Goal: Task Accomplishment & Management: Complete application form

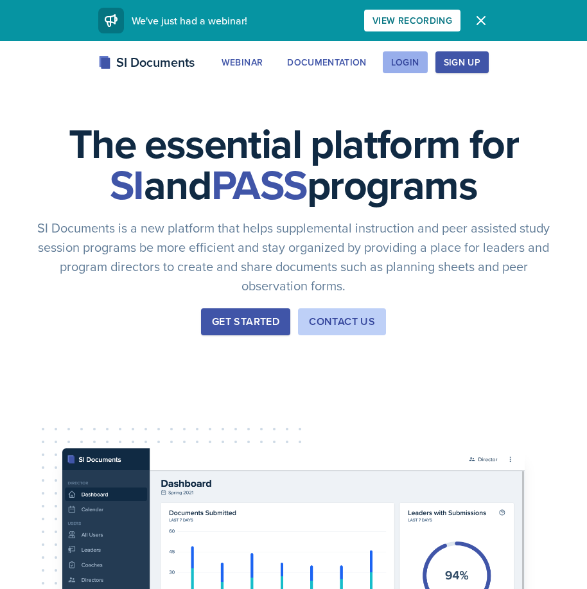
click at [415, 53] on button "Login" at bounding box center [405, 62] width 45 height 22
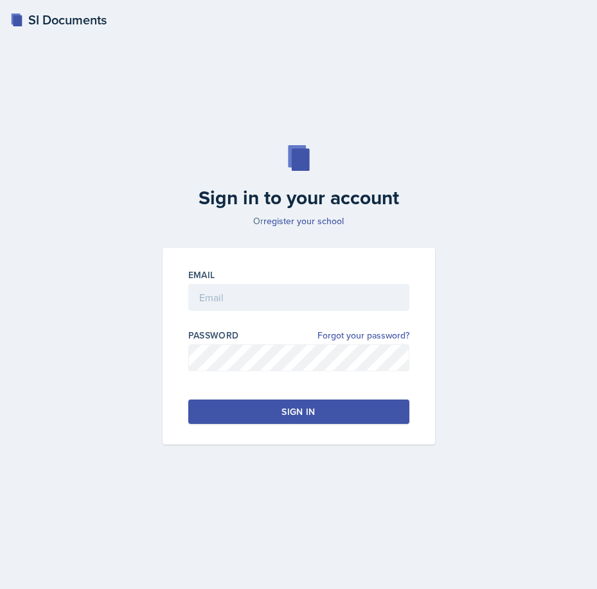
click at [256, 314] on div at bounding box center [298, 317] width 221 height 13
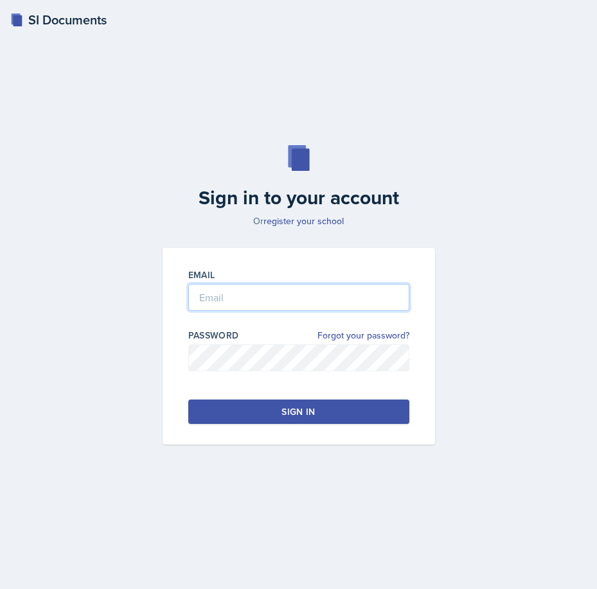
click at [256, 296] on input "email" at bounding box center [298, 297] width 221 height 27
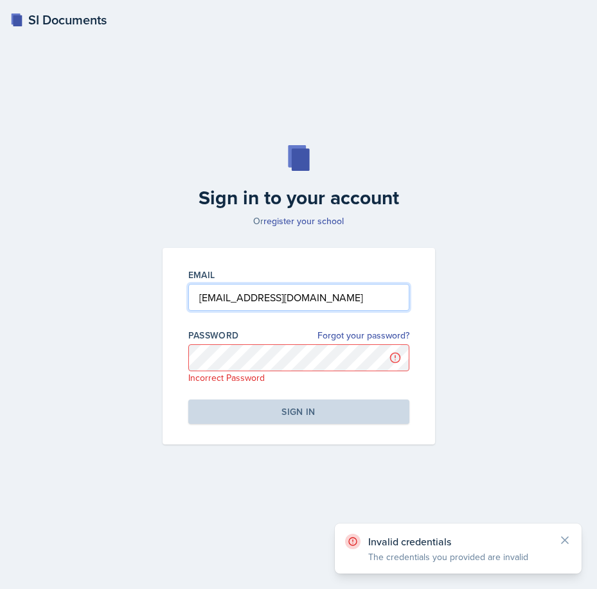
drag, startPoint x: 335, startPoint y: 300, endPoint x: -12, endPoint y: 303, distance: 346.3
click at [0, 303] on html "SI Documents Sign in to your account Or register your school Email arogunjod1@g…" at bounding box center [298, 294] width 597 height 589
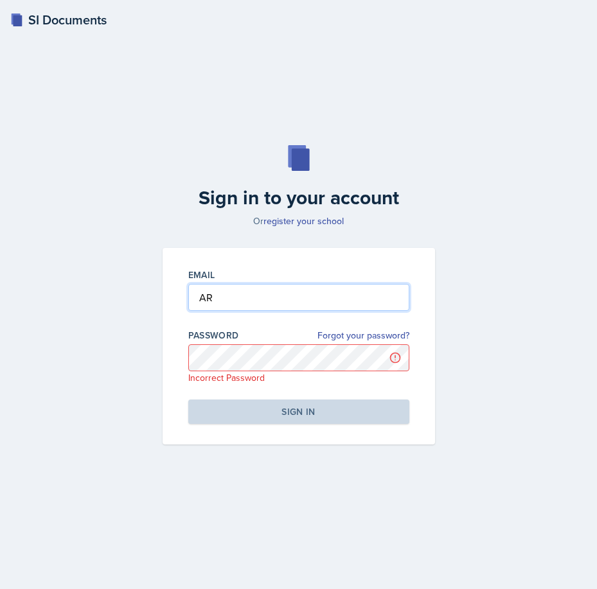
type input "A"
type input "a"
type input "Arogunjod1@gator.uhd.edu"
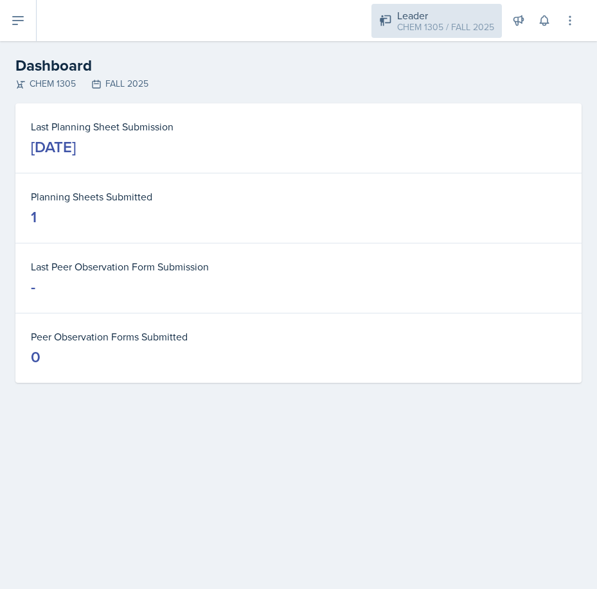
click at [447, 6] on div "Leader CHEM 1305 / FALL 2025" at bounding box center [436, 21] width 130 height 34
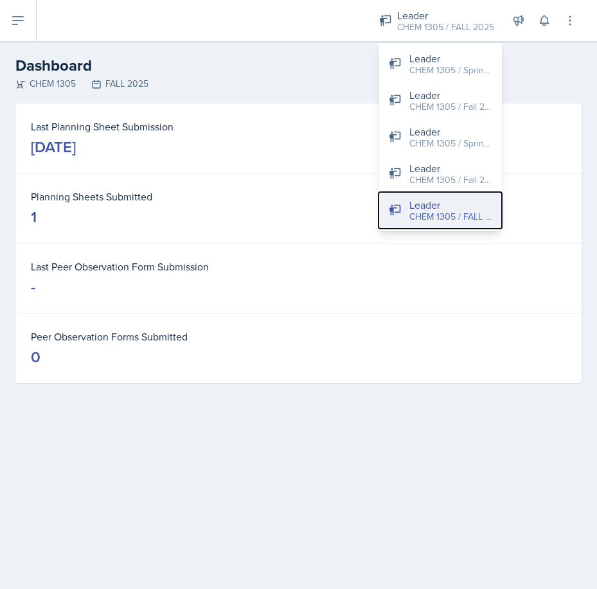
click at [432, 222] on div "CHEM 1305 / FALL 2025" at bounding box center [450, 216] width 82 height 13
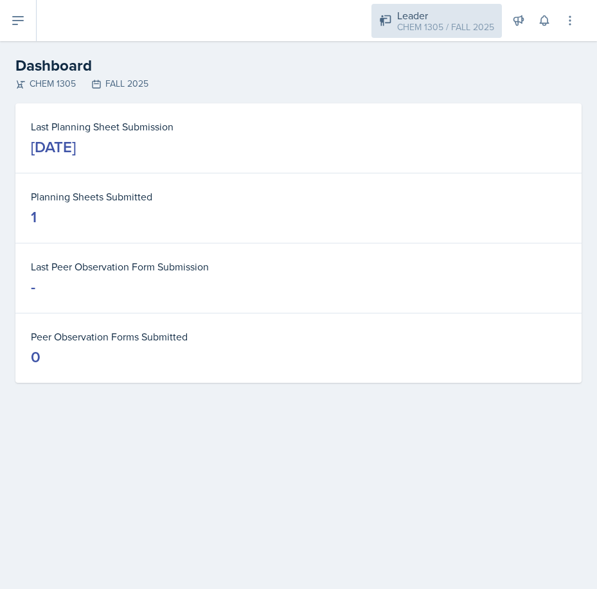
click at [403, 24] on div "CHEM 1305 / FALL 2025" at bounding box center [445, 27] width 97 height 13
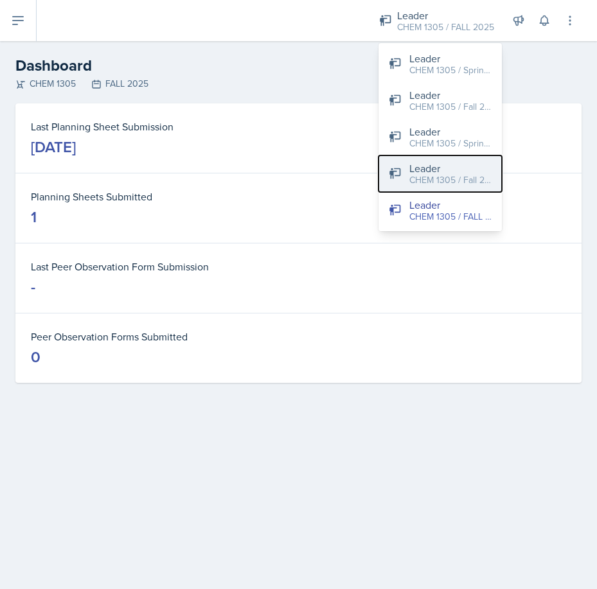
click at [418, 176] on div "CHEM 1305 / Fall 2024" at bounding box center [450, 179] width 82 height 13
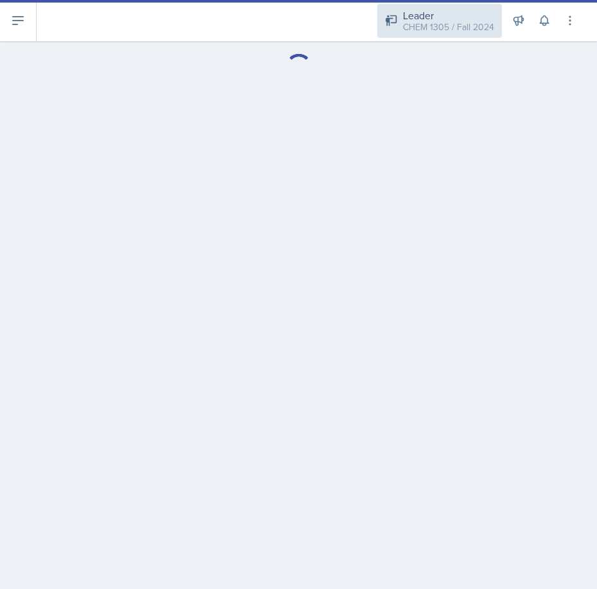
click at [409, 27] on div "CHEM 1305 / Fall 2024" at bounding box center [448, 27] width 91 height 13
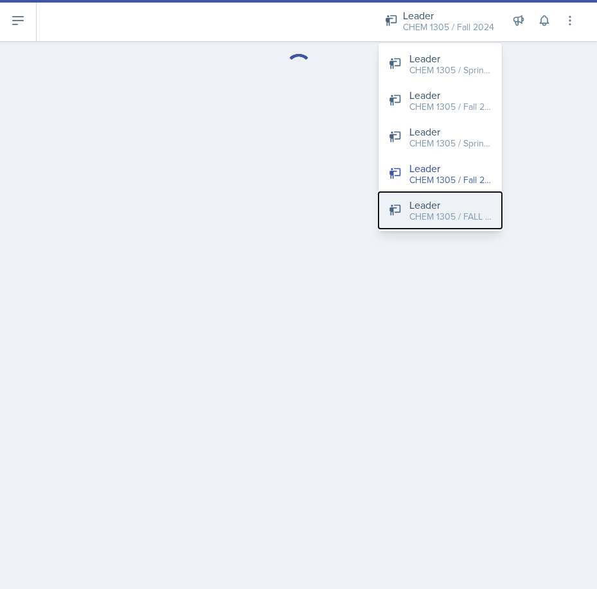
click at [425, 203] on div "Leader" at bounding box center [450, 204] width 82 height 15
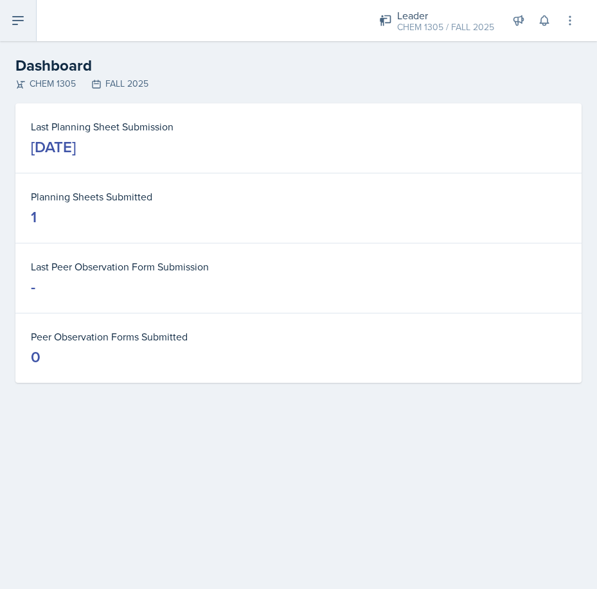
click at [22, 21] on icon at bounding box center [18, 21] width 10 height 8
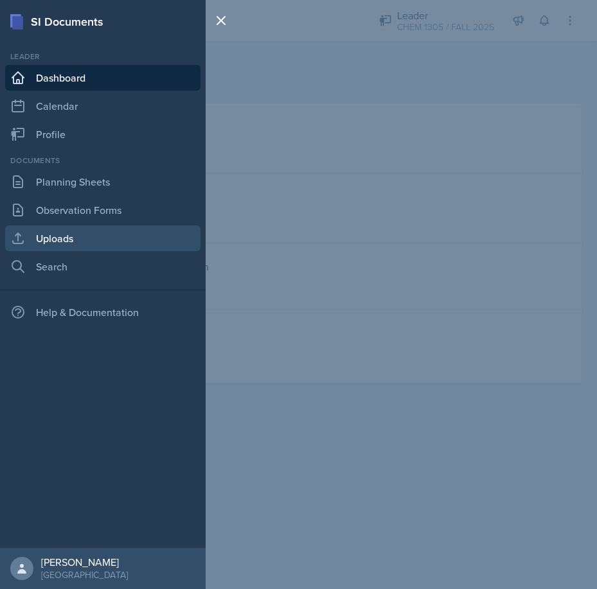
click at [61, 238] on link "Uploads" at bounding box center [102, 239] width 195 height 26
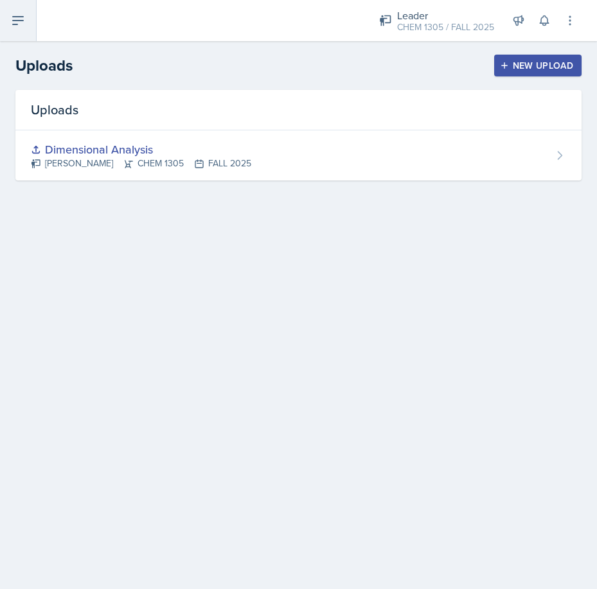
click at [13, 24] on icon at bounding box center [18, 21] width 10 height 8
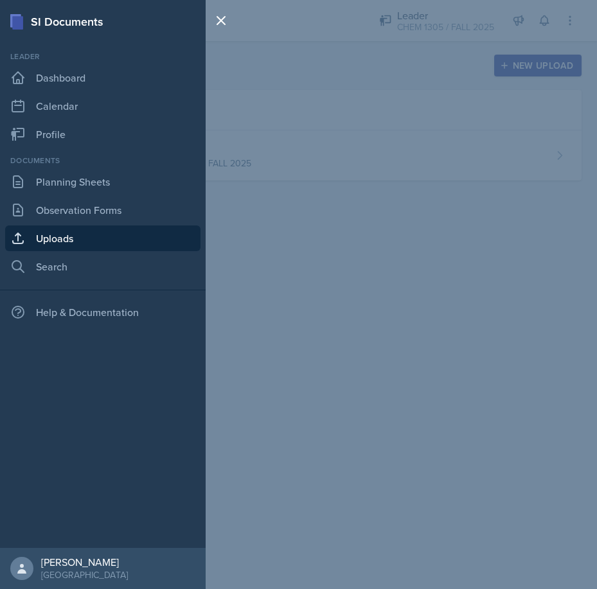
click at [81, 236] on link "Uploads" at bounding box center [102, 239] width 195 height 26
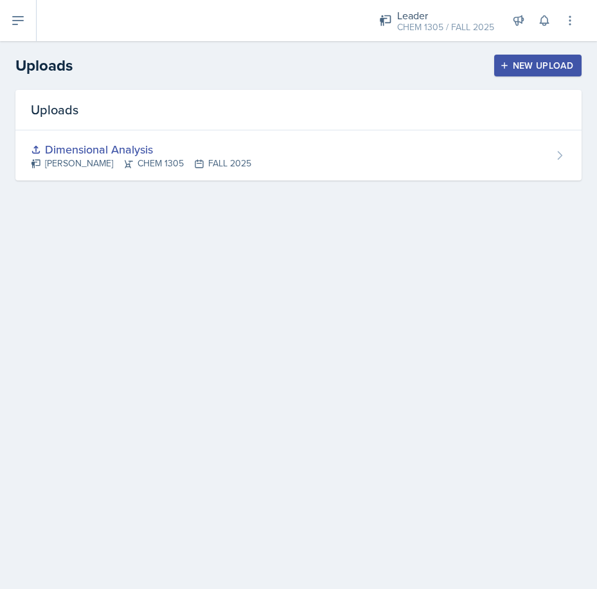
click at [531, 72] on button "New Upload" at bounding box center [538, 66] width 88 height 22
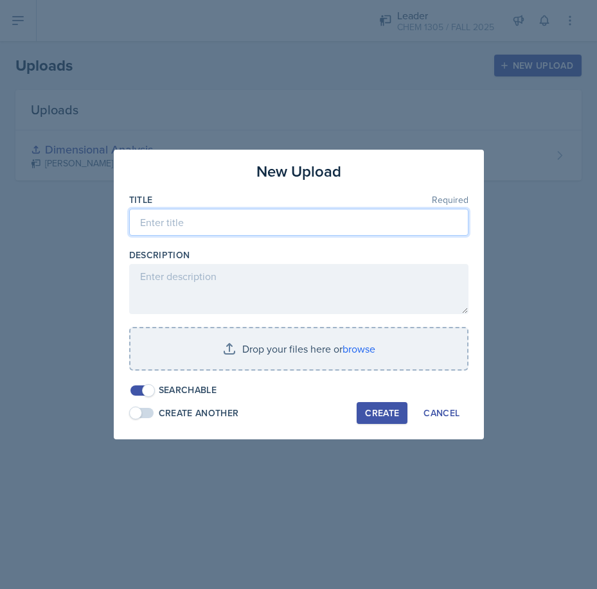
click at [235, 224] on input at bounding box center [298, 222] width 339 height 27
type input "naming compounds"
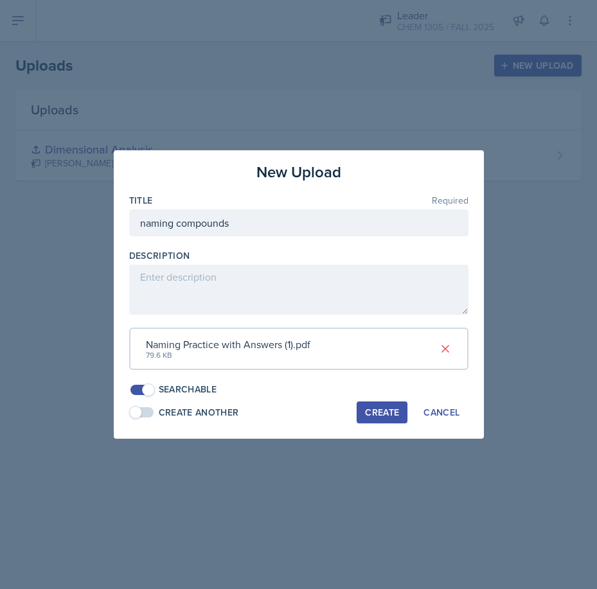
click at [375, 409] on div "Create" at bounding box center [382, 412] width 34 height 10
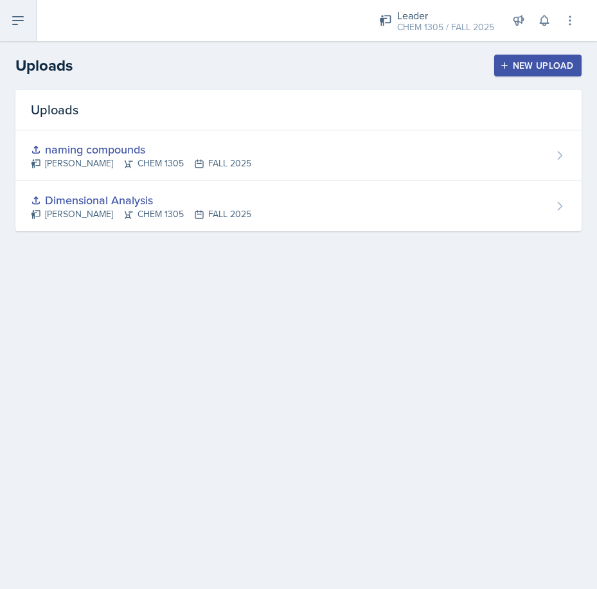
drag, startPoint x: 6, startPoint y: 20, endPoint x: 14, endPoint y: 25, distance: 9.8
click at [6, 20] on button at bounding box center [18, 20] width 37 height 41
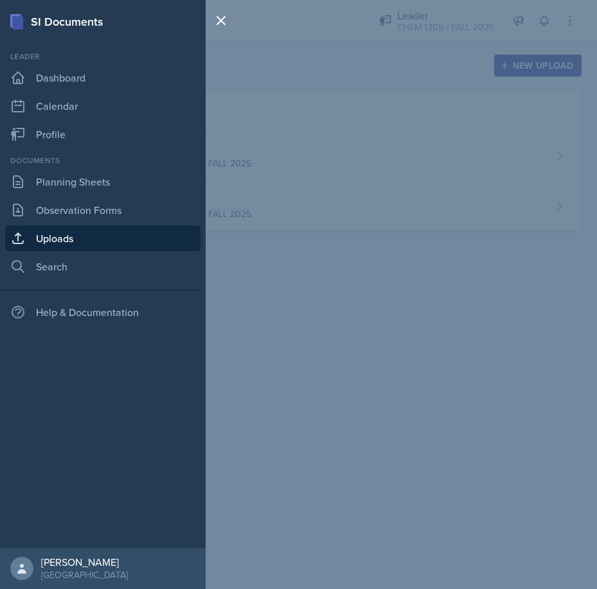
click at [72, 168] on div "Documents Planning Sheets Observation Forms Uploads Search" at bounding box center [102, 217] width 195 height 125
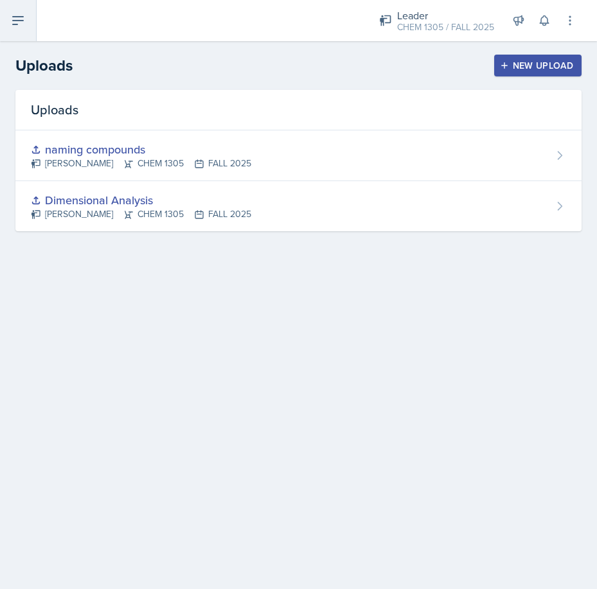
click at [12, 35] on button at bounding box center [18, 20] width 37 height 41
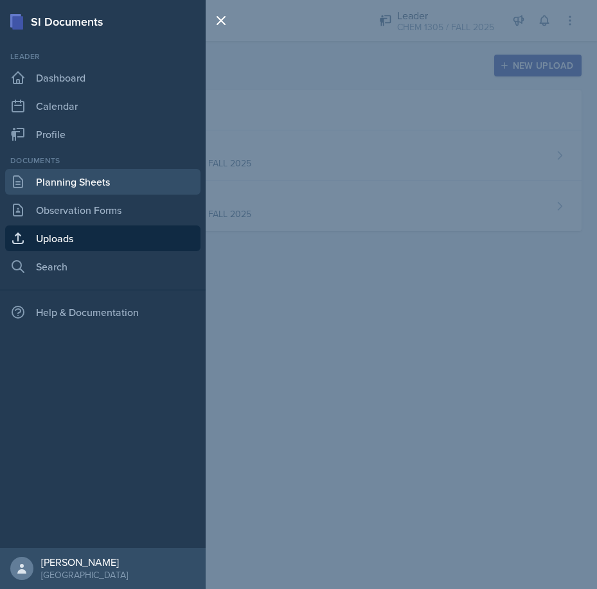
click at [66, 188] on link "Planning Sheets" at bounding box center [102, 182] width 195 height 26
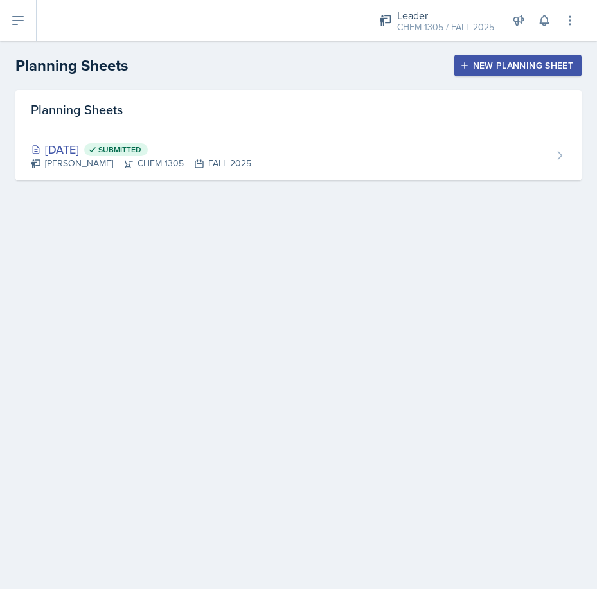
click at [551, 64] on div "New Planning Sheet" at bounding box center [518, 65] width 111 height 10
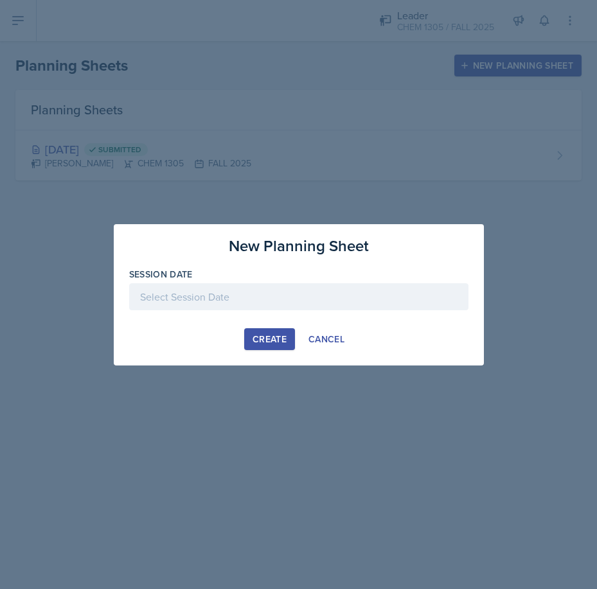
click at [231, 299] on div at bounding box center [298, 296] width 339 height 27
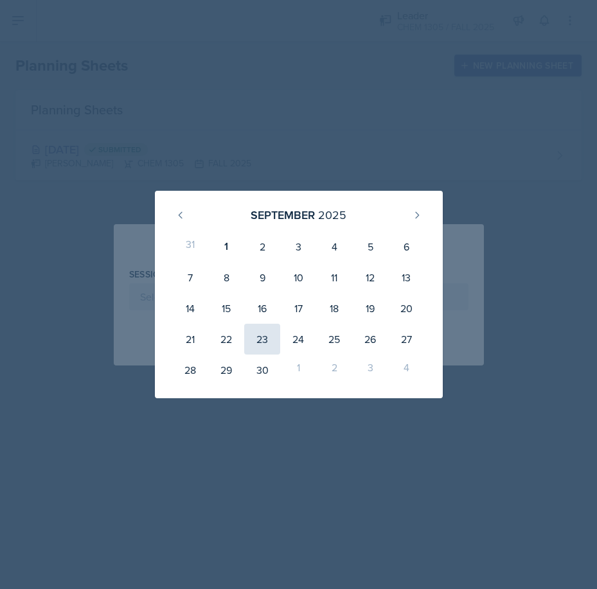
click at [265, 342] on div "23" at bounding box center [262, 339] width 36 height 31
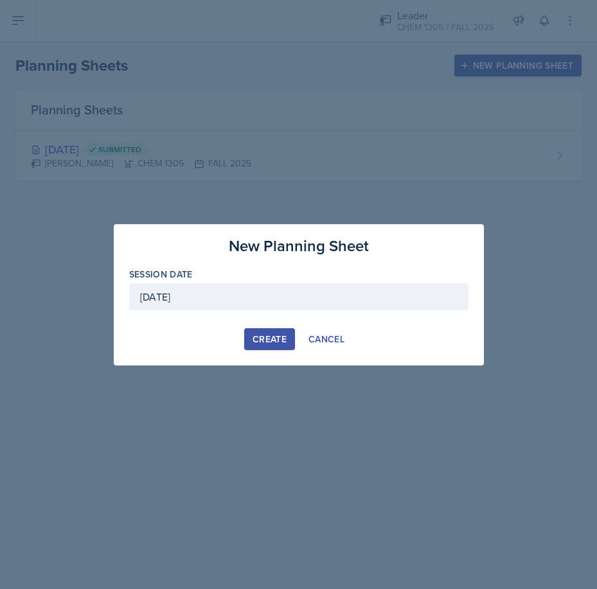
click at [238, 291] on div "September 23rd, 2025" at bounding box center [298, 296] width 339 height 27
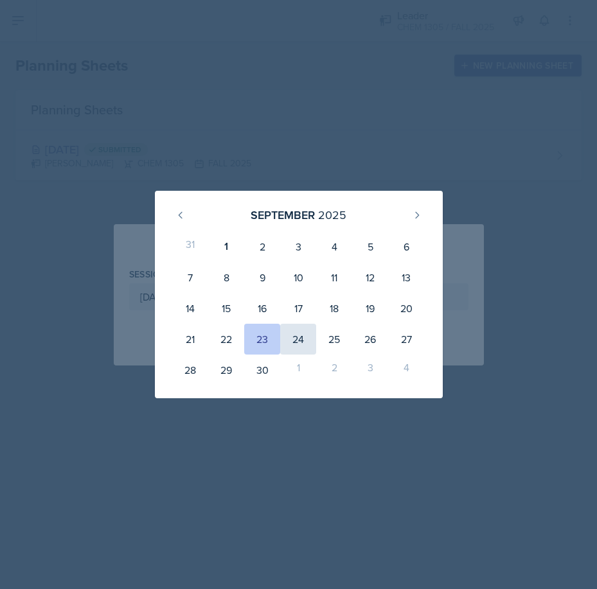
click at [299, 338] on div "24" at bounding box center [298, 339] width 36 height 31
type input "September 24th, 2025"
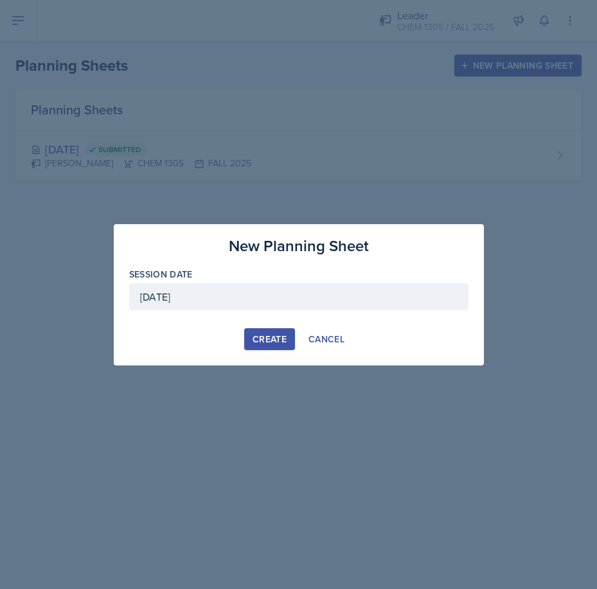
click at [258, 342] on div "Create" at bounding box center [269, 339] width 34 height 10
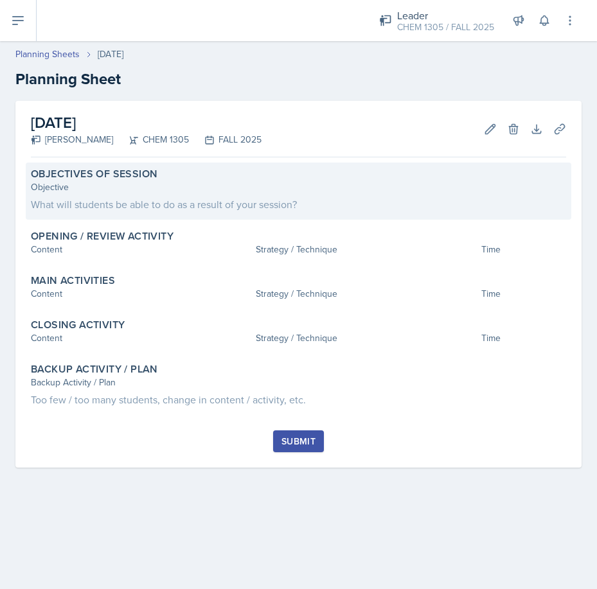
click at [144, 204] on div "What will students be able to do as a result of your session?" at bounding box center [298, 204] width 535 height 15
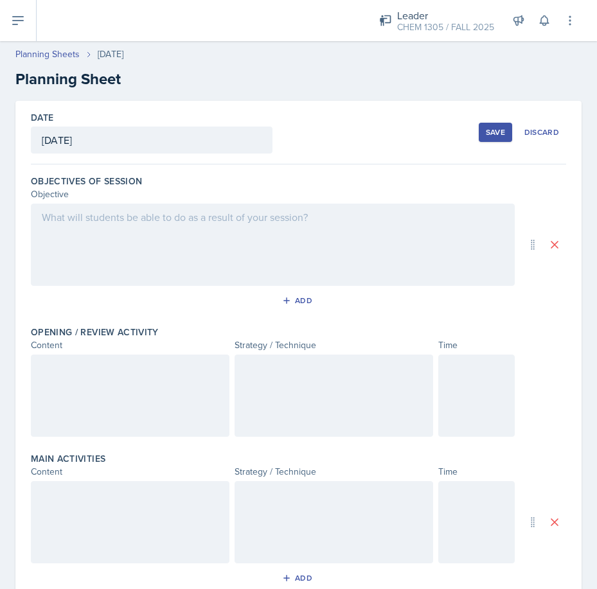
click at [143, 222] on div at bounding box center [273, 245] width 484 height 82
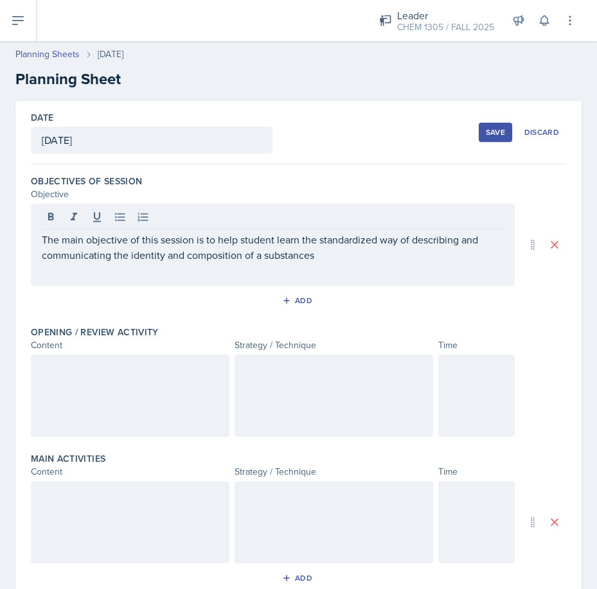
click at [312, 389] on div at bounding box center [334, 396] width 199 height 82
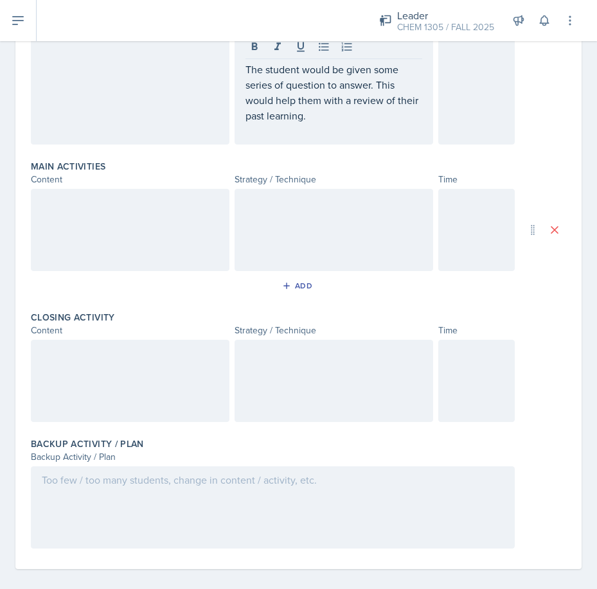
drag, startPoint x: 267, startPoint y: 210, endPoint x: 262, endPoint y: 229, distance: 19.3
click at [267, 210] on div at bounding box center [334, 230] width 199 height 82
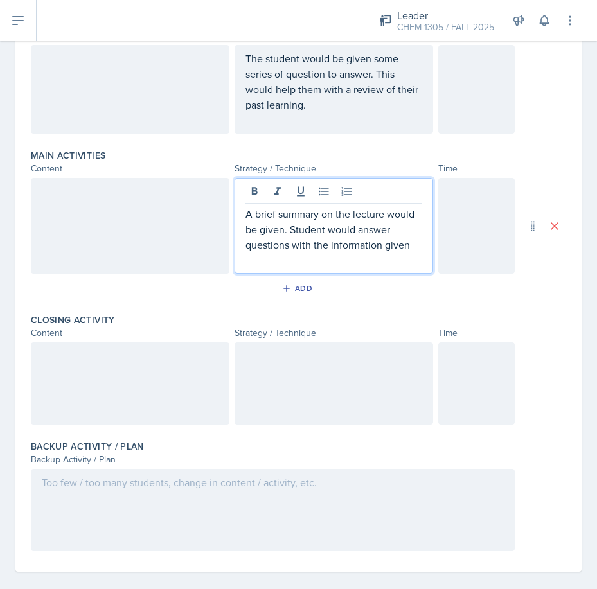
scroll to position [323, 0]
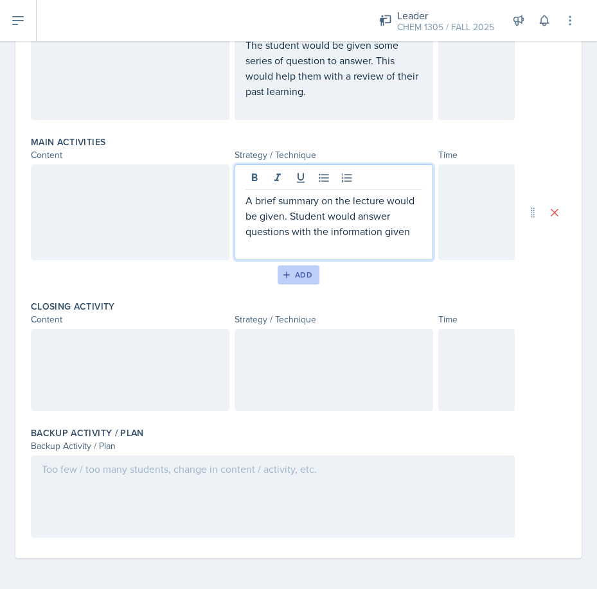
click at [291, 280] on button "Add" at bounding box center [299, 274] width 42 height 19
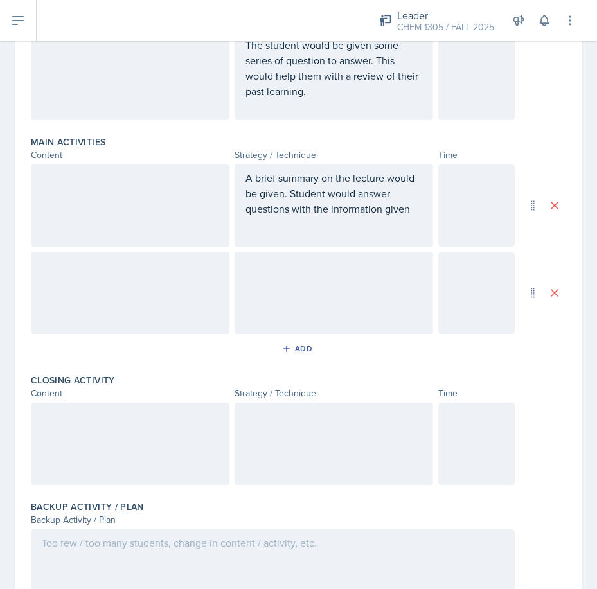
click at [285, 269] on div at bounding box center [334, 293] width 199 height 82
click at [297, 443] on div at bounding box center [334, 444] width 199 height 82
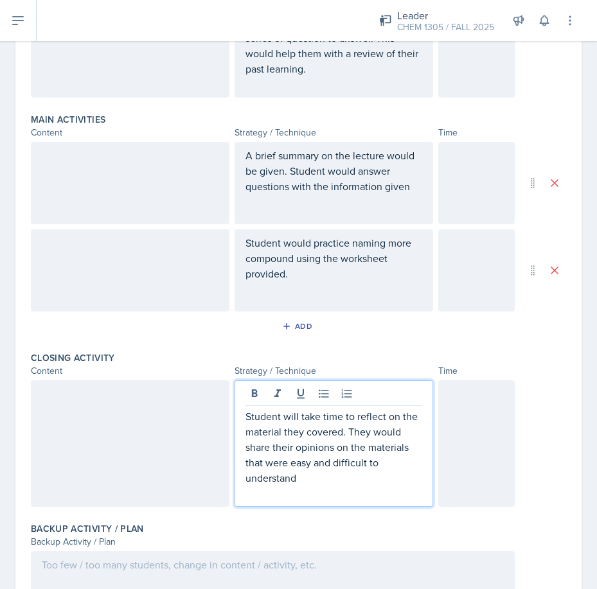
click at [459, 418] on div at bounding box center [476, 443] width 76 height 127
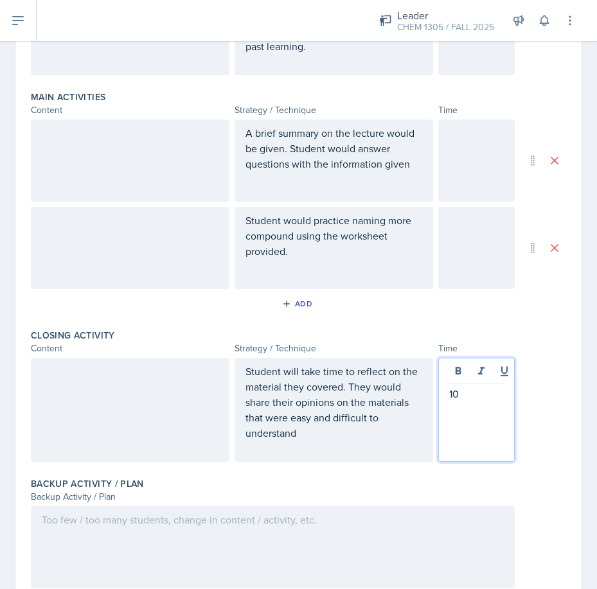
click at [477, 235] on div at bounding box center [476, 248] width 76 height 82
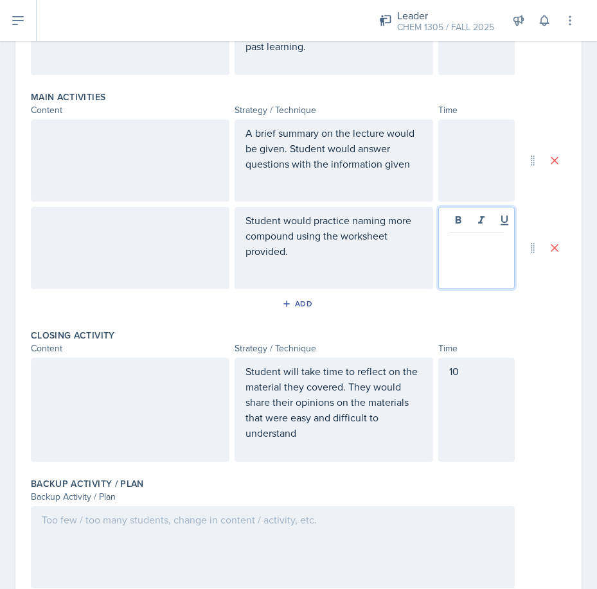
scroll to position [391, 0]
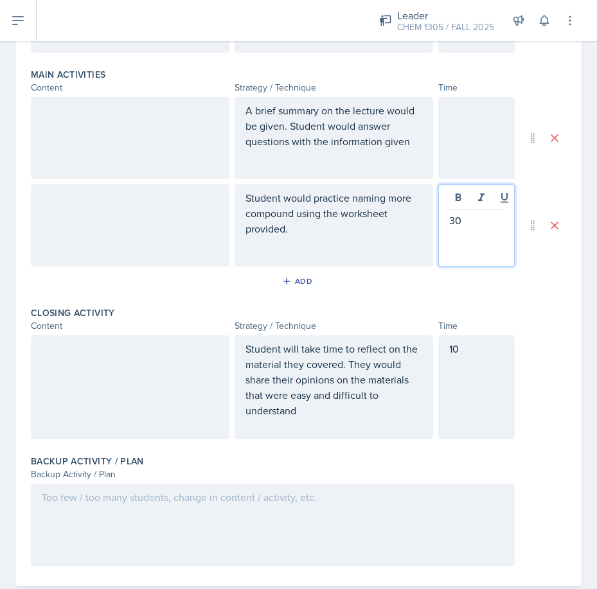
click at [461, 144] on div at bounding box center [476, 138] width 76 height 82
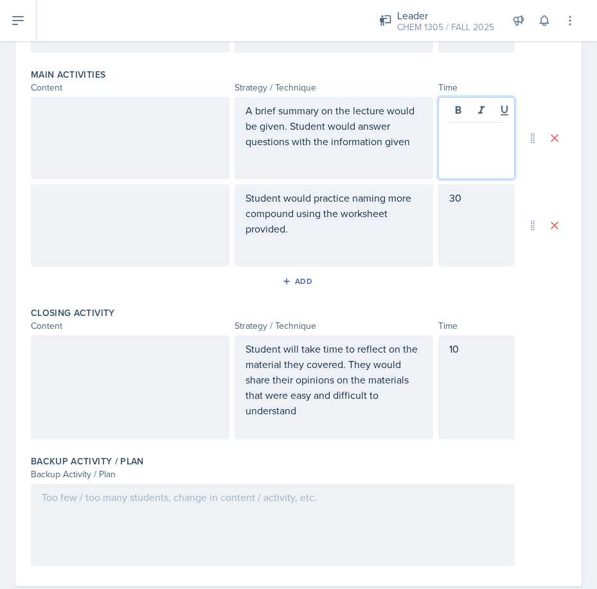
scroll to position [413, 0]
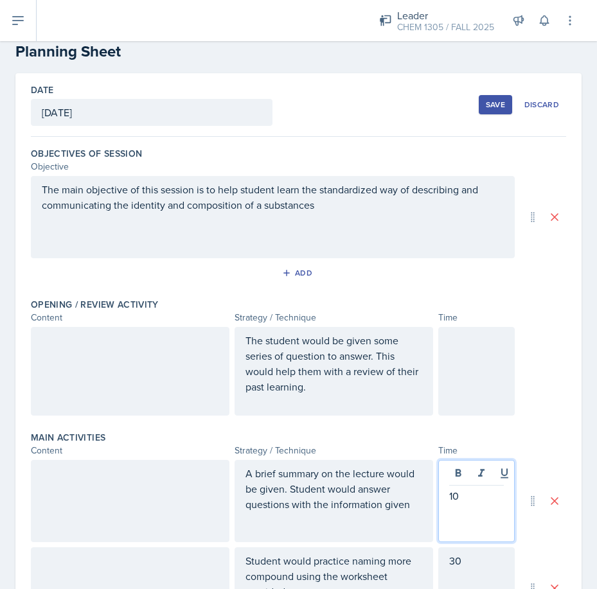
click at [474, 377] on div at bounding box center [476, 371] width 76 height 89
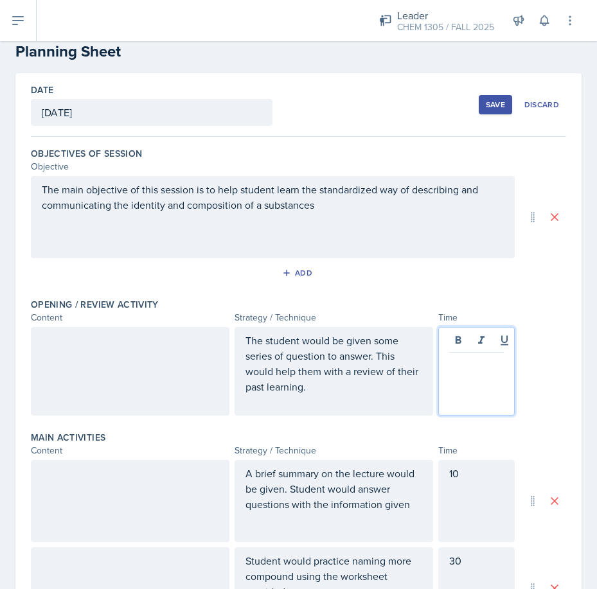
scroll to position [50, 0]
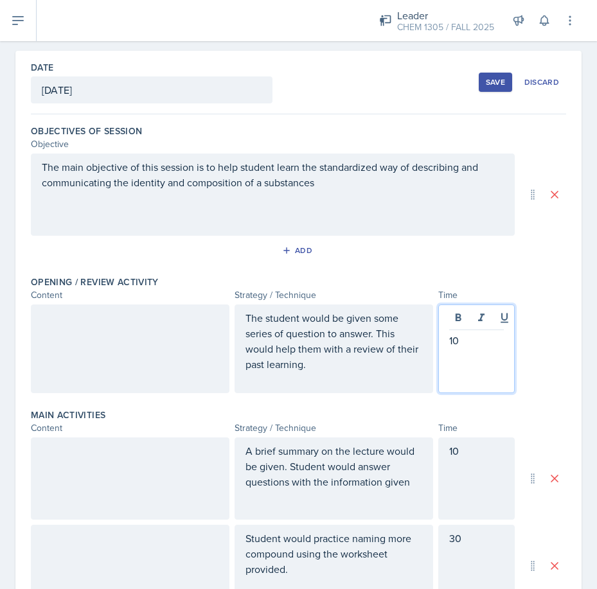
click at [141, 358] on div at bounding box center [130, 349] width 199 height 89
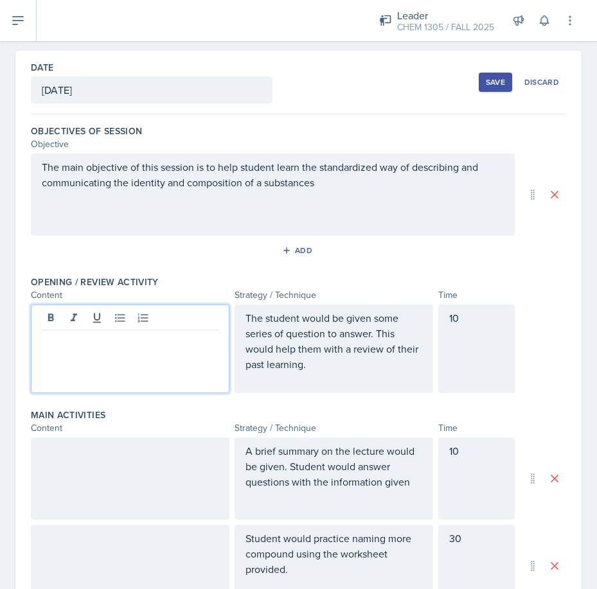
scroll to position [73, 0]
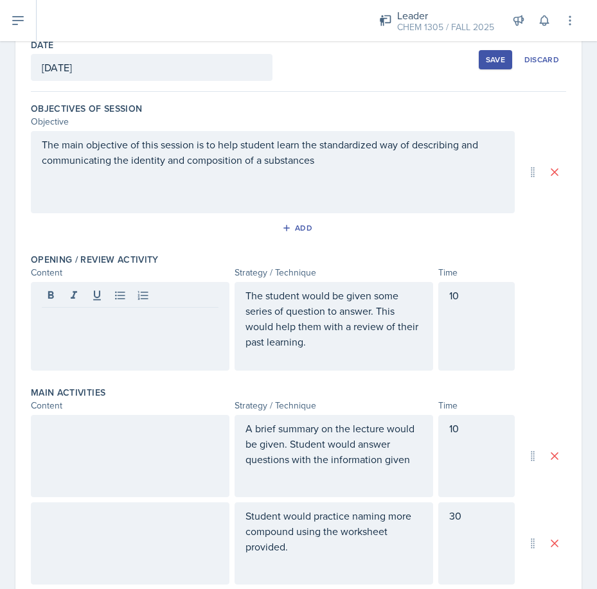
click at [94, 321] on p at bounding box center [130, 317] width 177 height 15
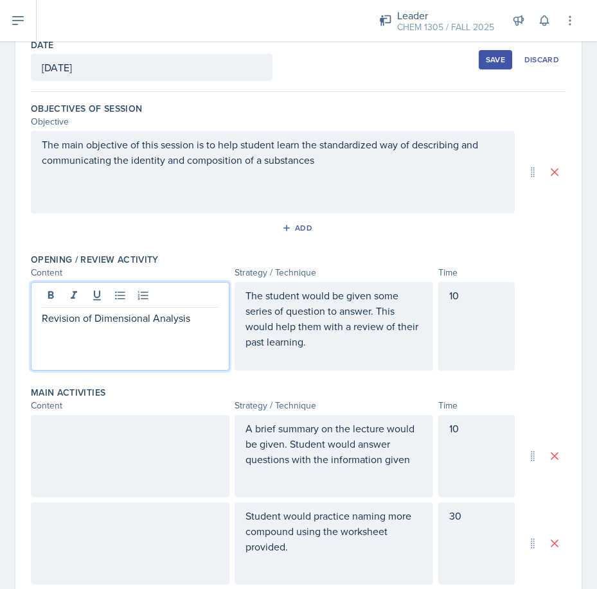
click at [112, 456] on div at bounding box center [130, 456] width 199 height 82
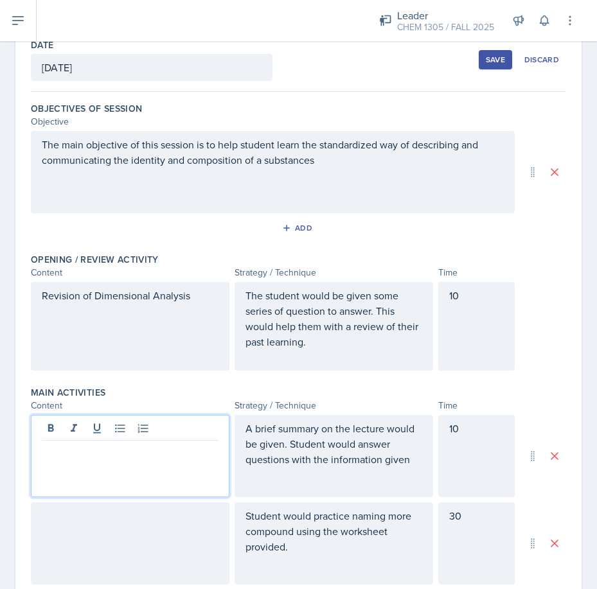
scroll to position [95, 0]
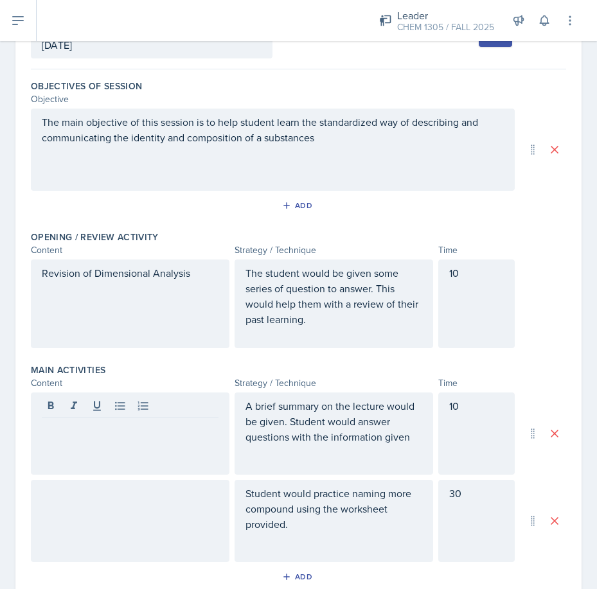
click at [223, 438] on div at bounding box center [130, 434] width 199 height 82
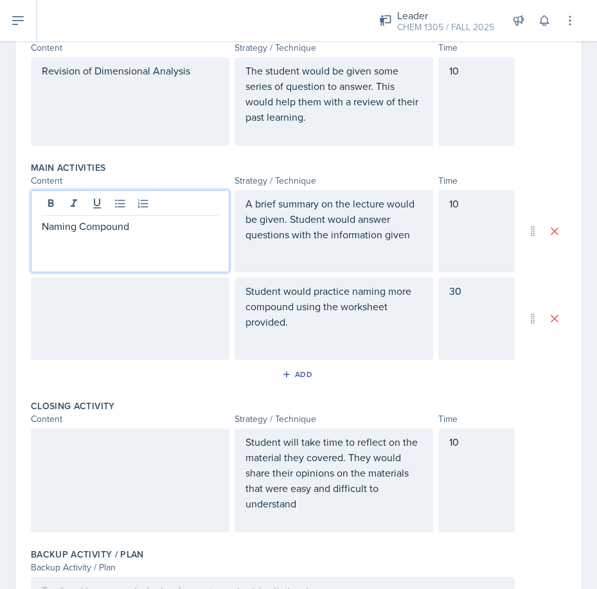
scroll to position [352, 0]
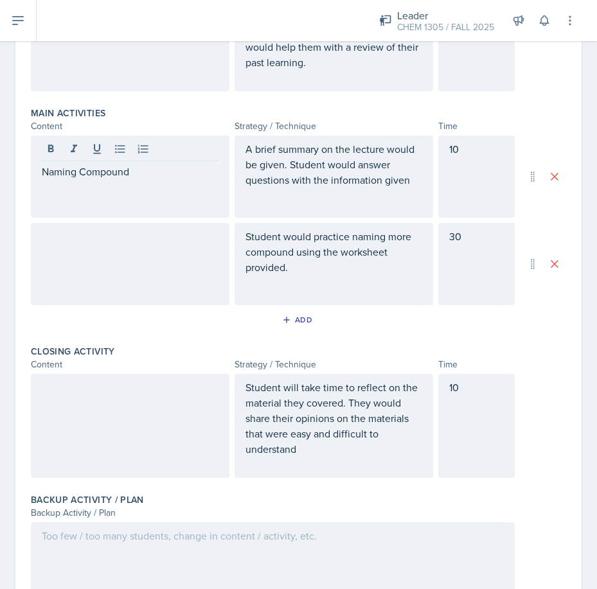
click at [148, 274] on div at bounding box center [130, 264] width 199 height 82
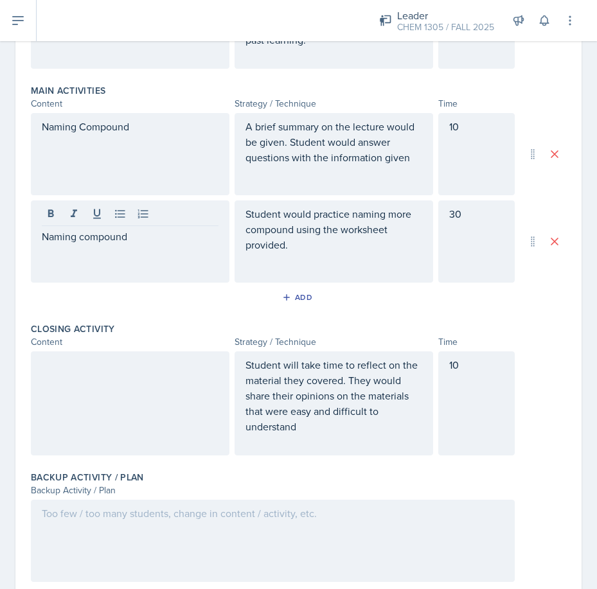
click at [131, 392] on div at bounding box center [130, 403] width 199 height 104
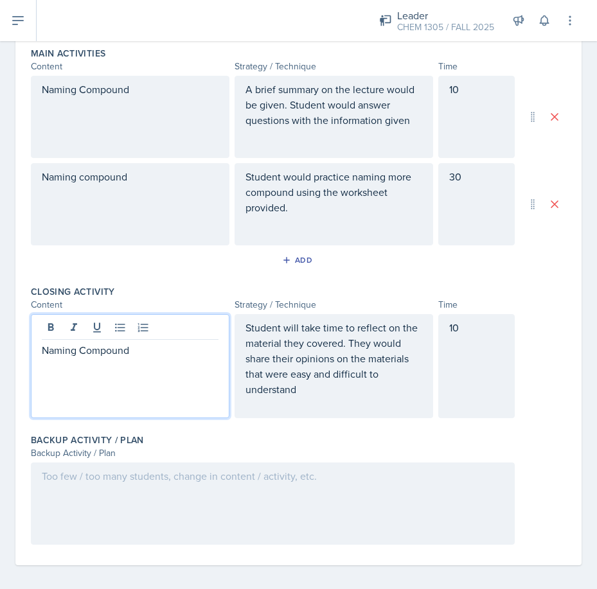
scroll to position [419, 0]
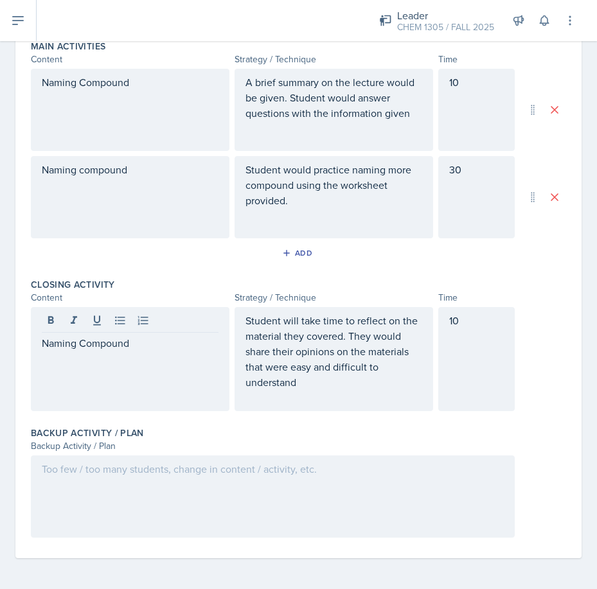
drag, startPoint x: 181, startPoint y: 518, endPoint x: 137, endPoint y: 541, distance: 50.0
click at [169, 522] on div at bounding box center [273, 497] width 484 height 82
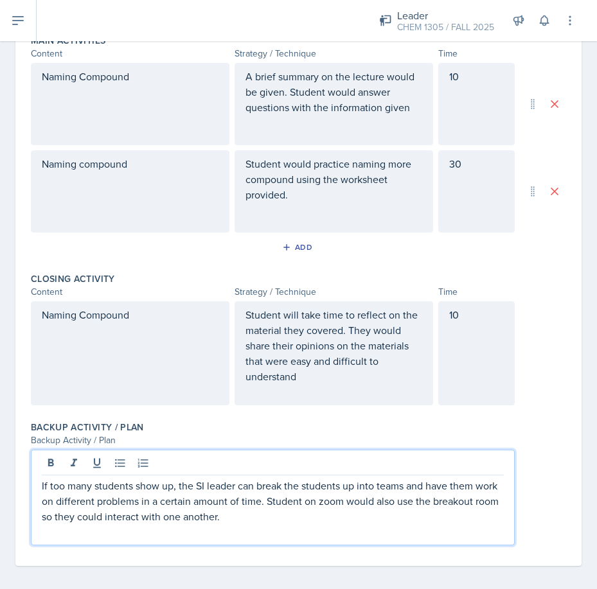
scroll to position [432, 0]
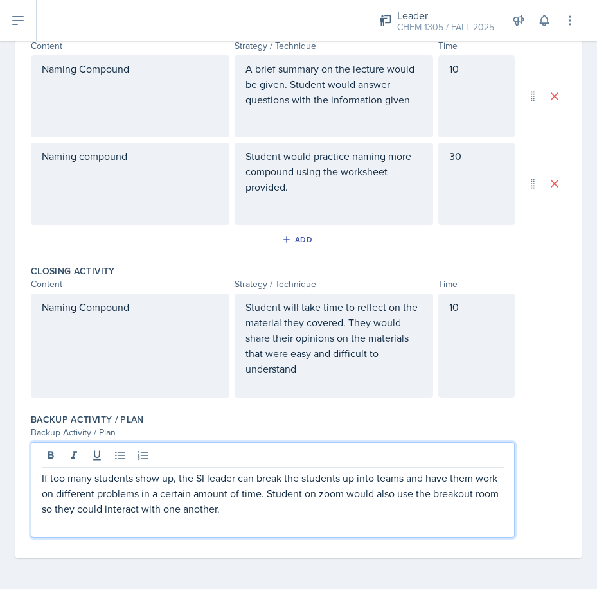
click at [276, 525] on p at bounding box center [273, 524] width 462 height 15
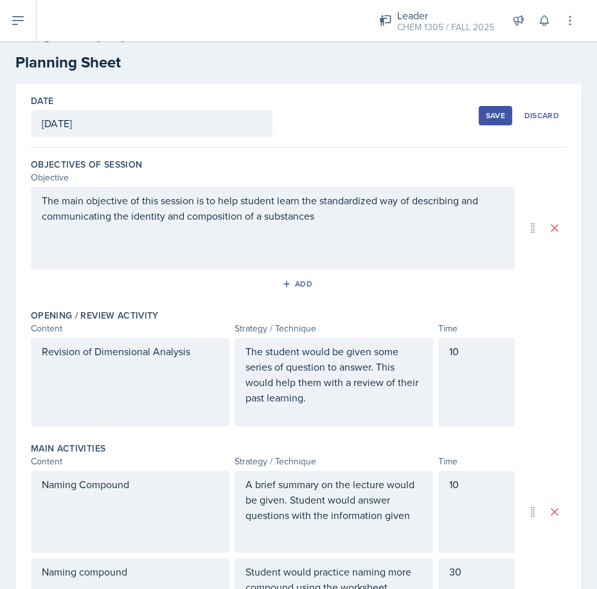
scroll to position [0, 0]
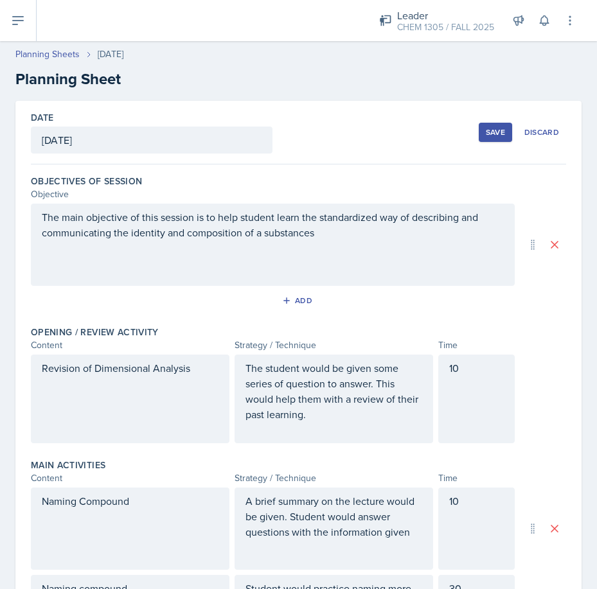
click at [486, 129] on div "Save" at bounding box center [495, 132] width 19 height 10
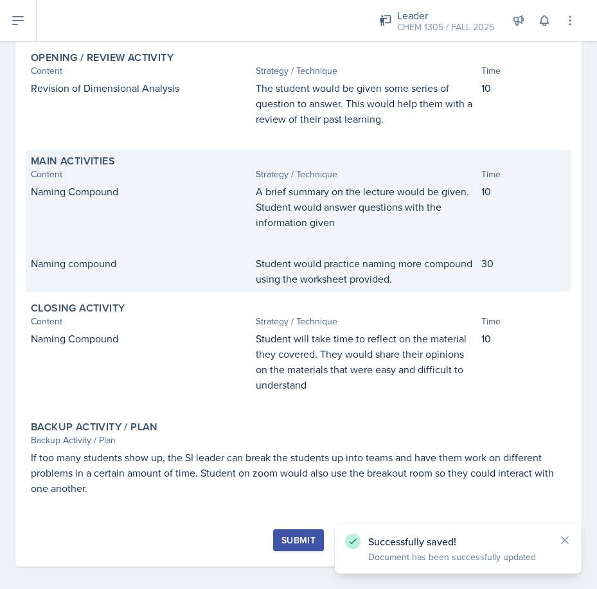
scroll to position [200, 0]
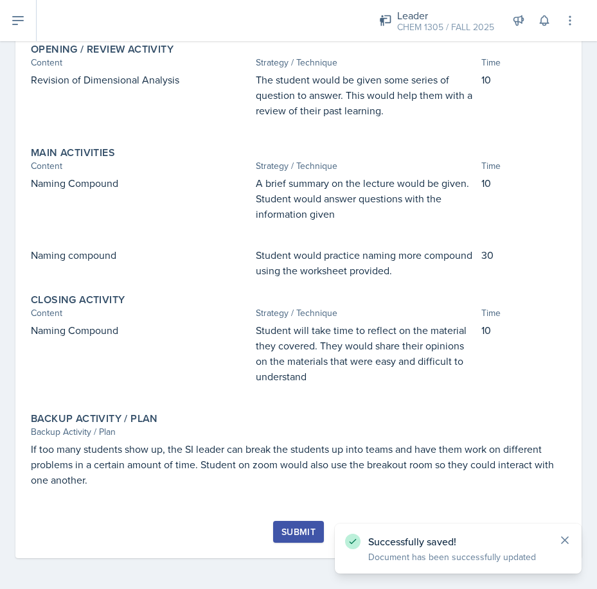
click at [568, 540] on icon at bounding box center [564, 540] width 13 height 13
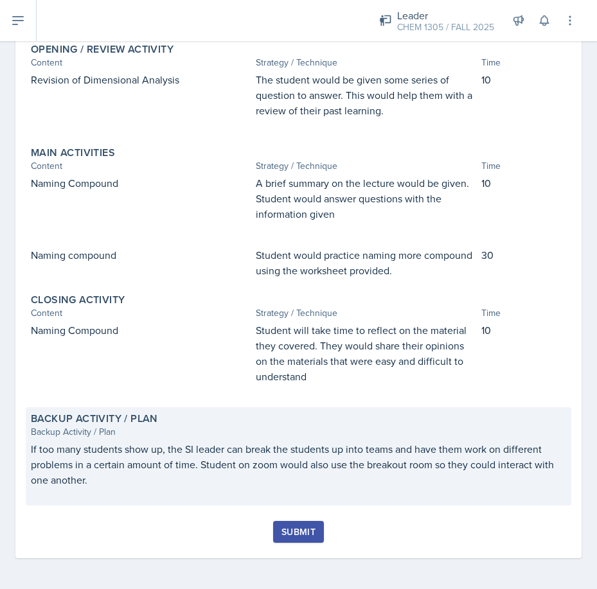
scroll to position [0, 0]
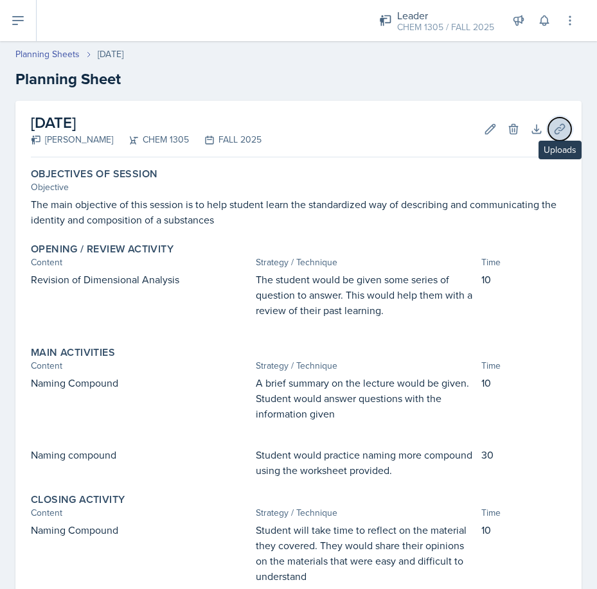
click at [554, 135] on icon at bounding box center [559, 129] width 13 height 13
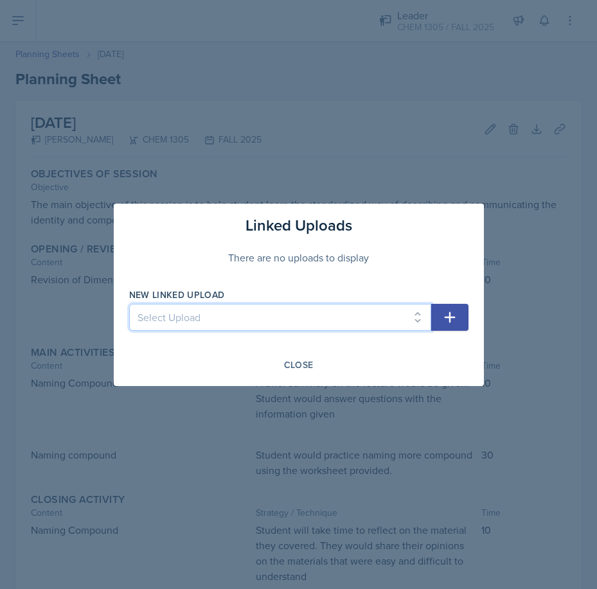
drag, startPoint x: 363, startPoint y: 306, endPoint x: 358, endPoint y: 318, distance: 12.4
click at [363, 306] on select "Select Upload Dimensional Analysis naming compounds" at bounding box center [280, 317] width 302 height 27
select select "7f9002ce-9336-4d72-a258-a8276983e218"
click at [129, 304] on select "Select Upload Dimensional Analysis naming compounds" at bounding box center [280, 317] width 302 height 27
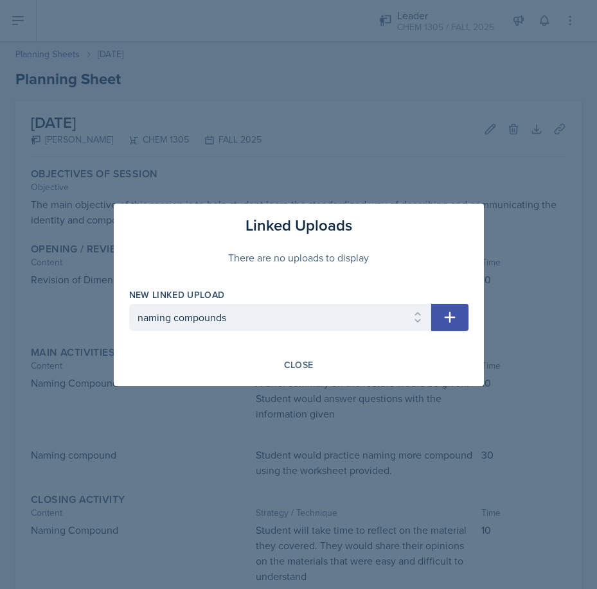
click at [443, 321] on icon "button" at bounding box center [449, 317] width 15 height 15
select select
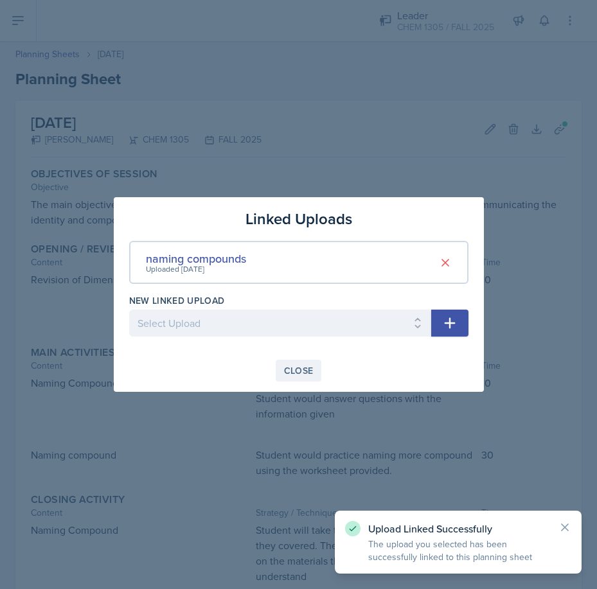
click at [298, 369] on div "Close" at bounding box center [299, 371] width 30 height 10
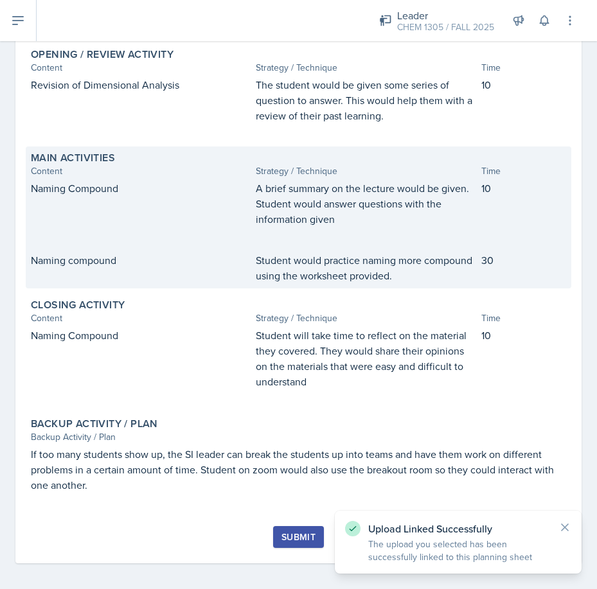
scroll to position [200, 0]
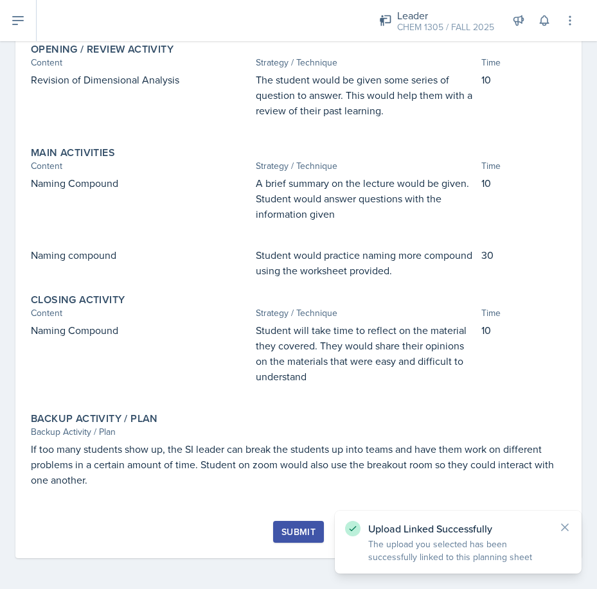
click at [295, 531] on div "Submit" at bounding box center [298, 532] width 34 height 10
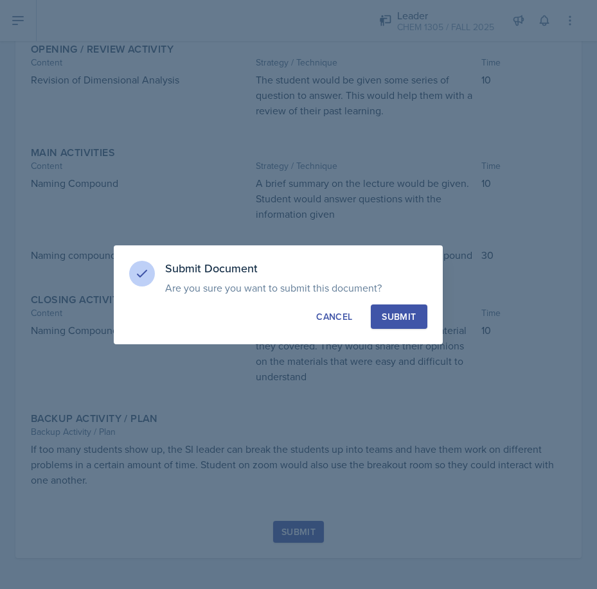
click at [419, 323] on button "Submit" at bounding box center [399, 317] width 56 height 24
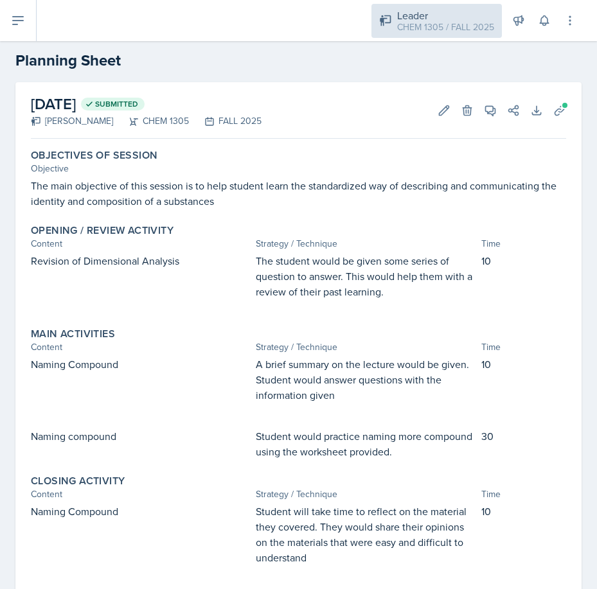
scroll to position [0, 0]
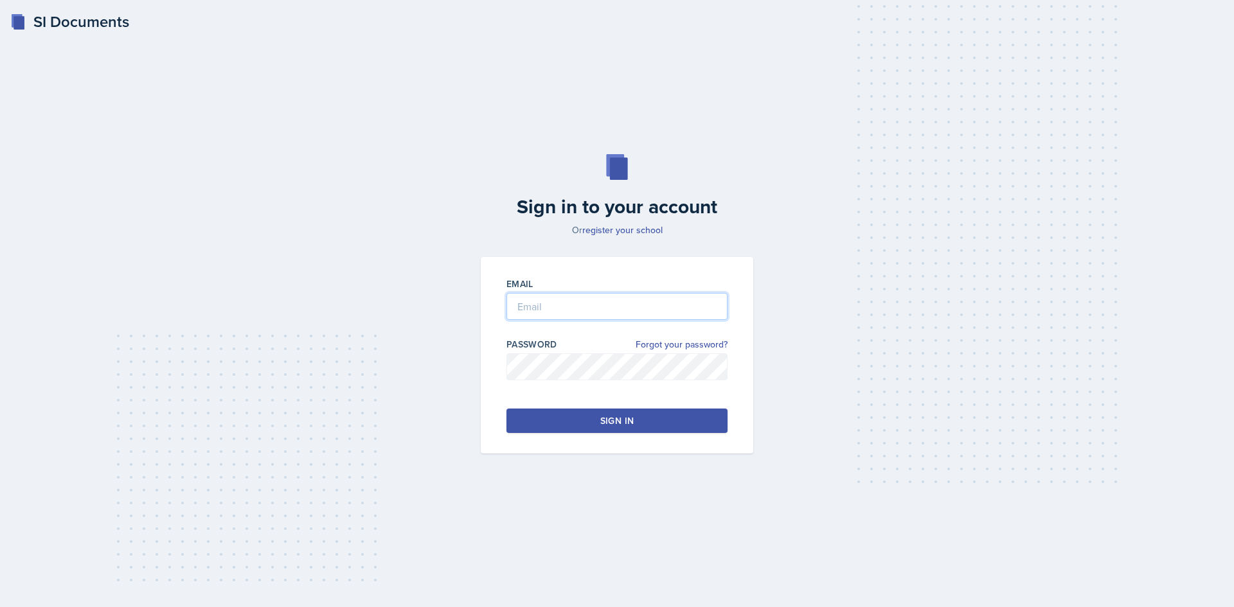
click at [594, 296] on input "email" at bounding box center [616, 306] width 221 height 27
type input "arogunjod1@gator.uhd.edu"
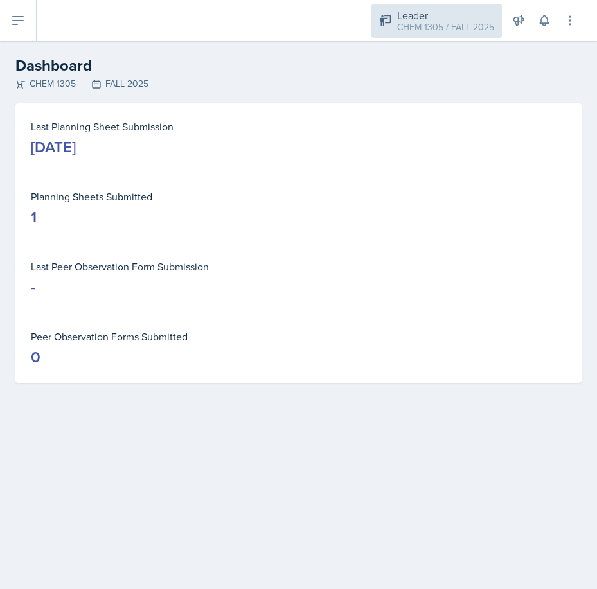
click at [467, 24] on div "CHEM 1305 / FALL 2025" at bounding box center [445, 27] width 97 height 13
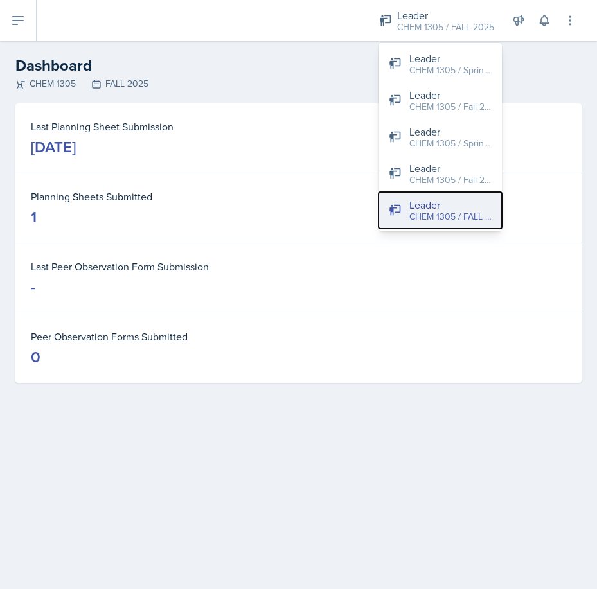
click at [447, 193] on button "Leader CHEM 1305 / FALL 2025" at bounding box center [439, 210] width 123 height 37
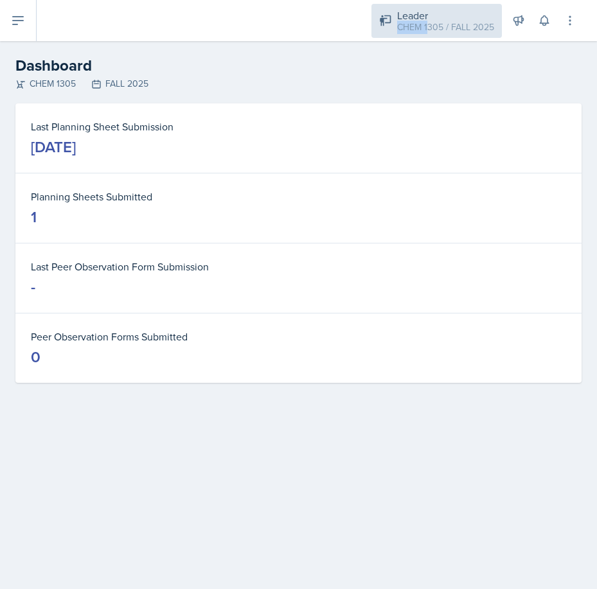
click at [430, 19] on div "Leader CHEM 1305 / FALL 2025" at bounding box center [445, 21] width 97 height 26
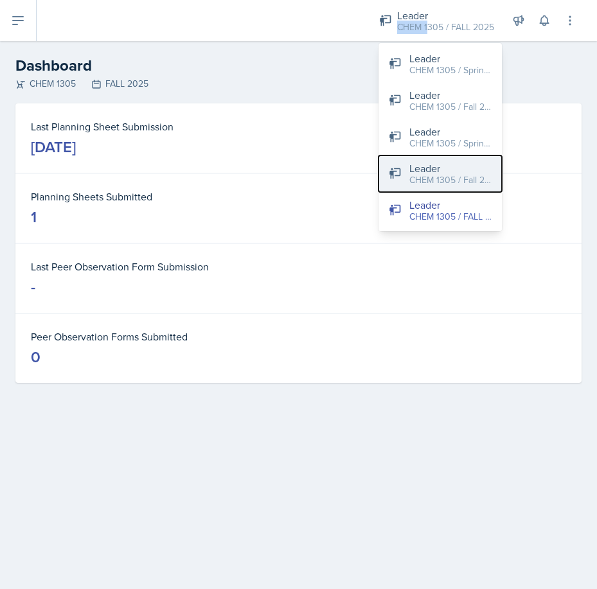
click at [448, 181] on div "CHEM 1305 / Fall 2024" at bounding box center [450, 179] width 82 height 13
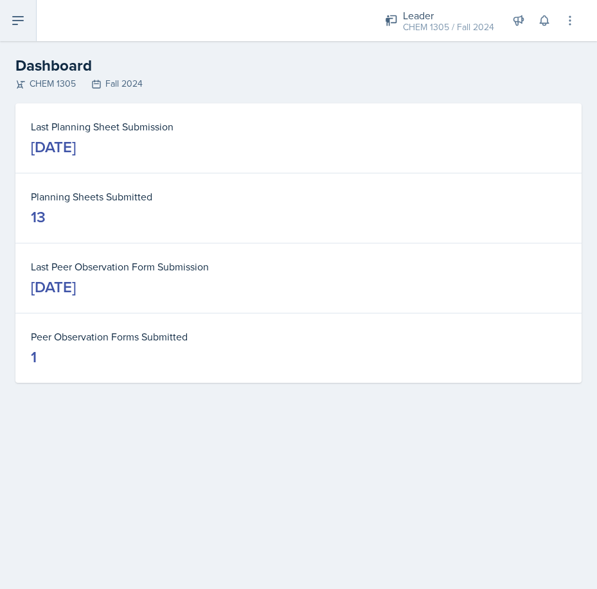
click at [8, 21] on button at bounding box center [18, 20] width 37 height 41
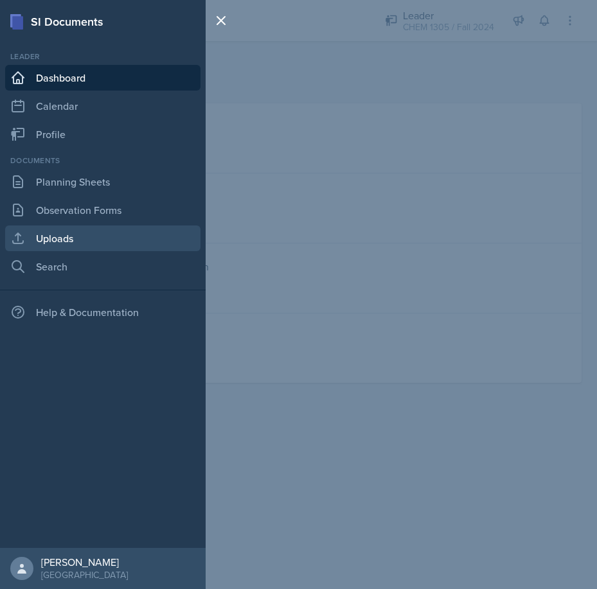
click at [62, 241] on link "Uploads" at bounding box center [102, 239] width 195 height 26
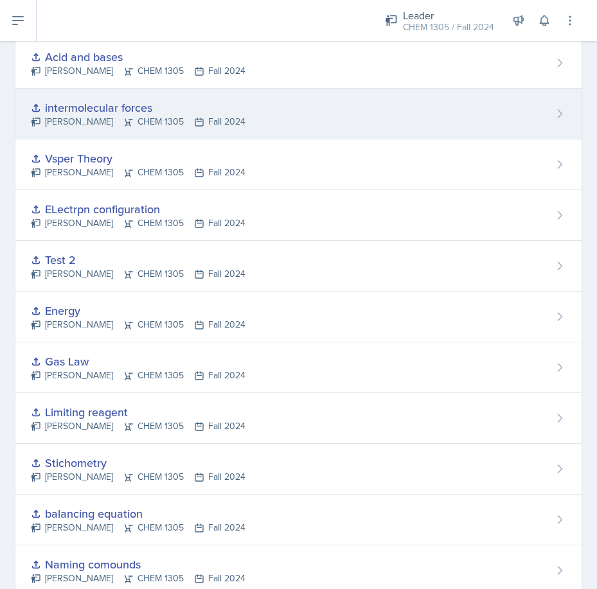
scroll to position [181, 0]
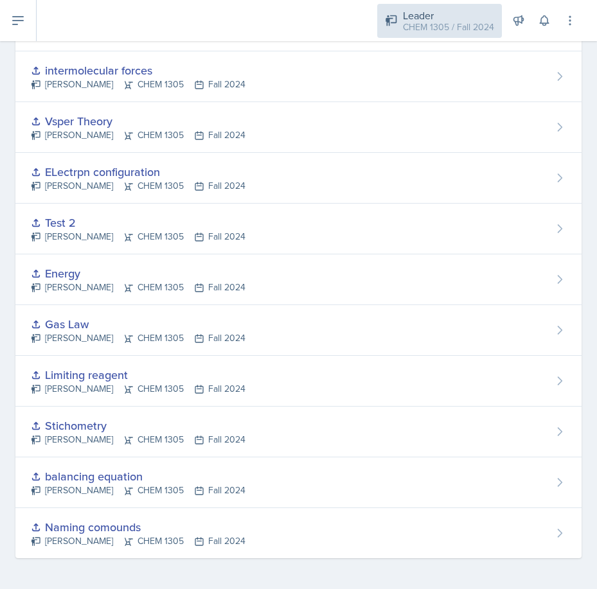
click at [452, 28] on div "CHEM 1305 / Fall 2024" at bounding box center [448, 27] width 91 height 13
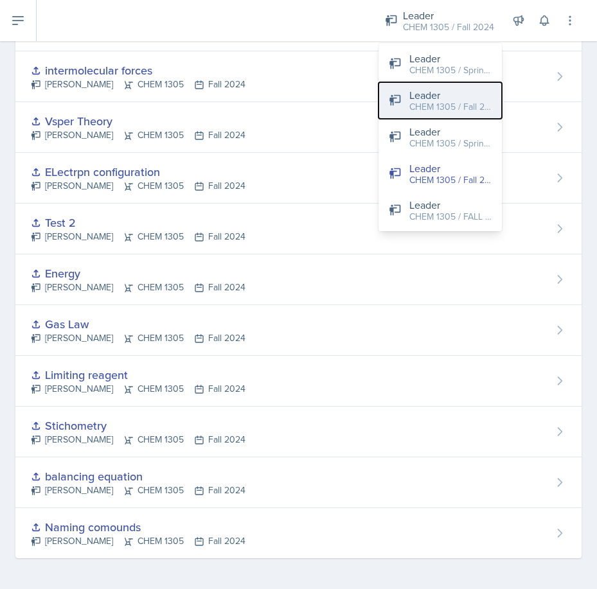
click at [448, 93] on div "Leader" at bounding box center [450, 94] width 82 height 15
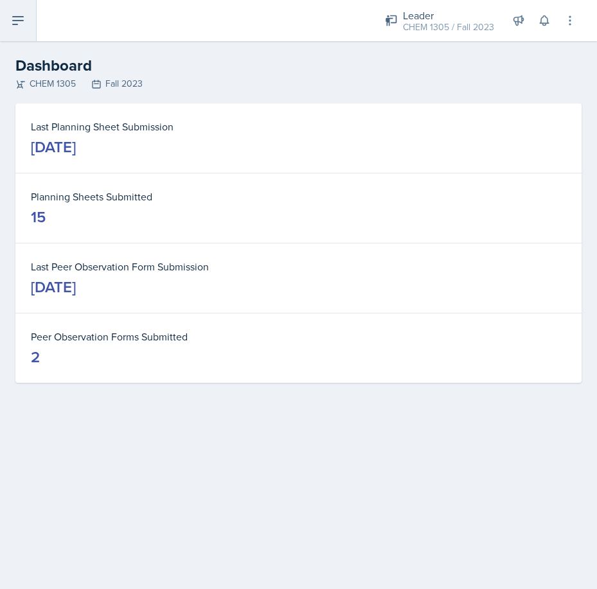
click at [25, 19] on icon at bounding box center [17, 20] width 15 height 15
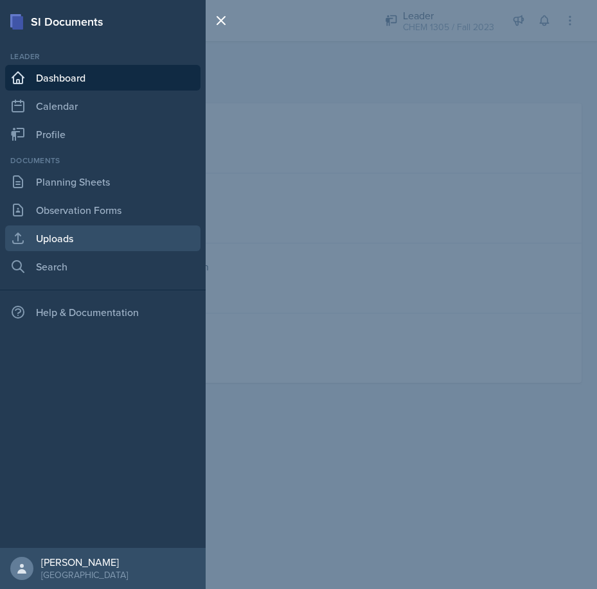
click at [61, 235] on link "Uploads" at bounding box center [102, 239] width 195 height 26
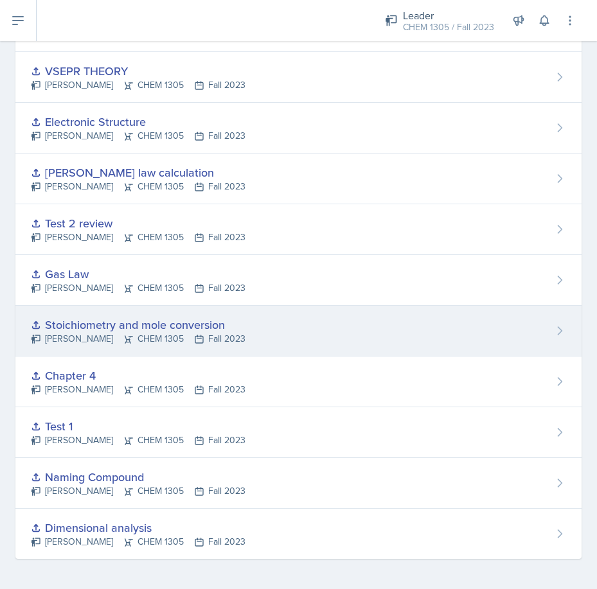
scroll to position [333, 0]
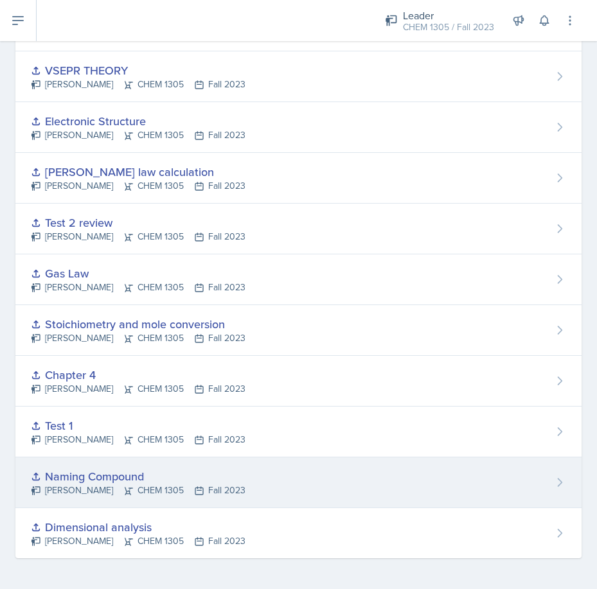
click at [100, 474] on div "Naming Compound" at bounding box center [138, 476] width 215 height 17
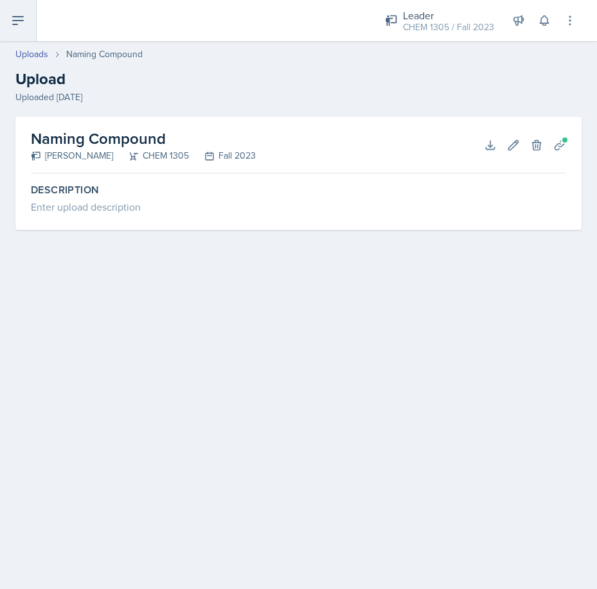
click at [23, 26] on icon at bounding box center [17, 20] width 15 height 15
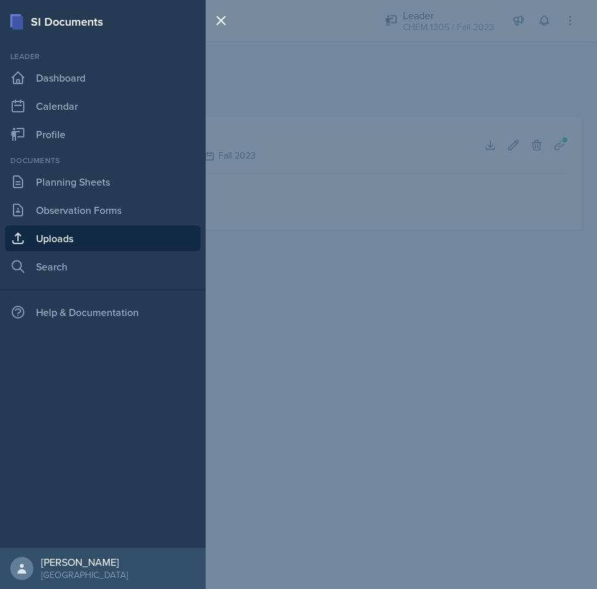
click at [297, 211] on div "SI Documents Leader Dashboard Calendar Profile Documents Planning Sheets Observ…" at bounding box center [298, 294] width 597 height 589
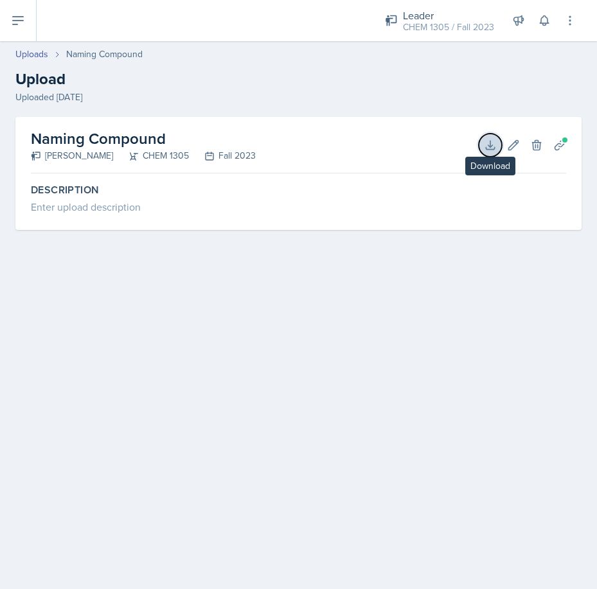
click at [491, 145] on icon at bounding box center [490, 145] width 13 height 13
click at [10, 22] on button at bounding box center [18, 20] width 37 height 41
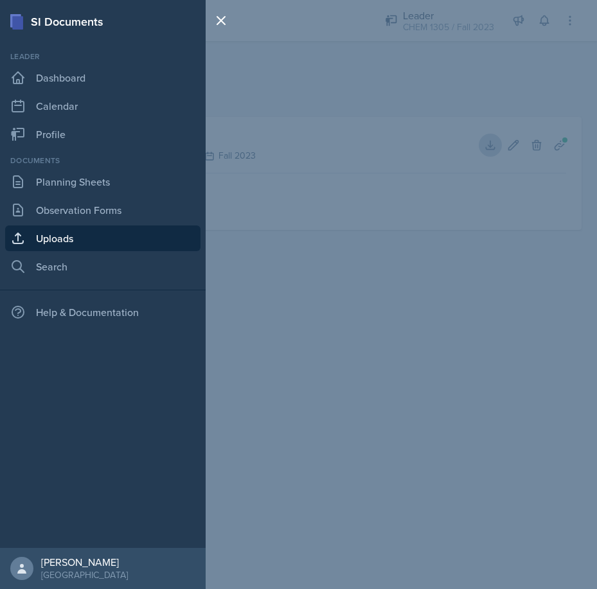
click at [68, 233] on link "Uploads" at bounding box center [102, 239] width 195 height 26
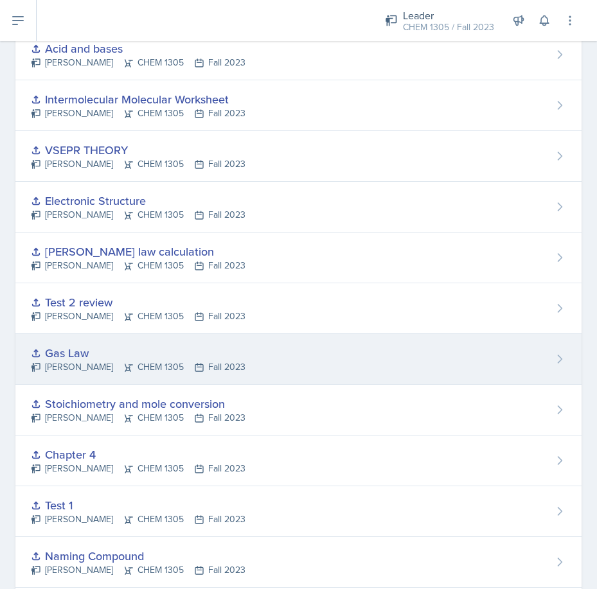
scroll to position [333, 0]
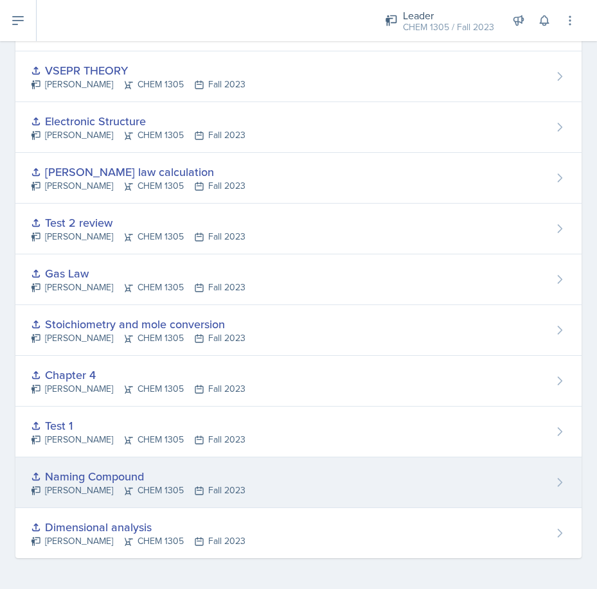
click at [166, 490] on div "Dorothy Arogunjo CHEM 1305 Fall 2023" at bounding box center [138, 490] width 215 height 13
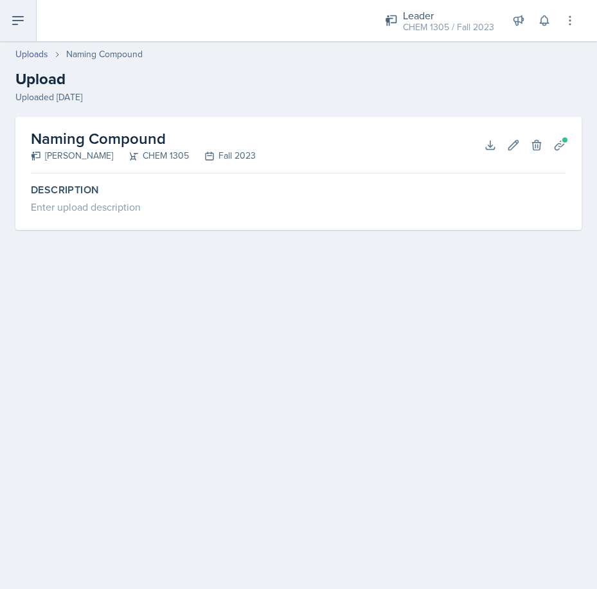
click at [21, 23] on icon at bounding box center [17, 20] width 15 height 15
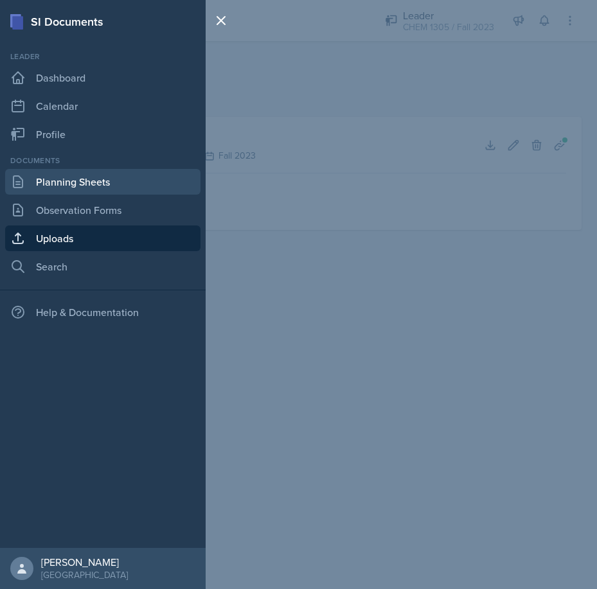
click at [60, 178] on link "Planning Sheets" at bounding box center [102, 182] width 195 height 26
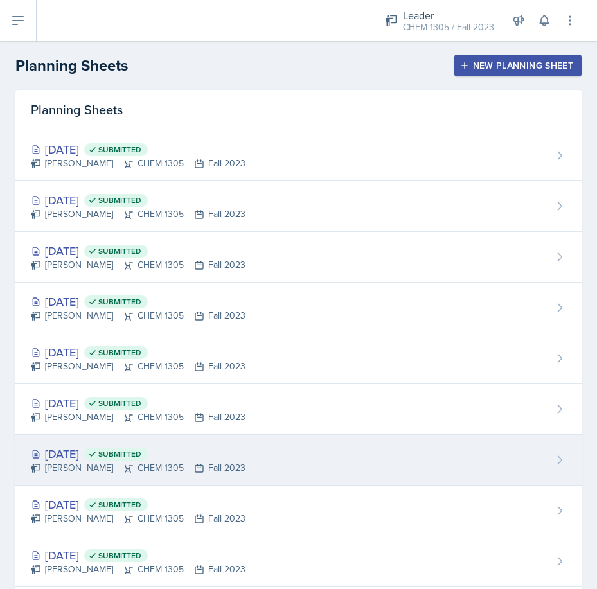
scroll to position [333, 0]
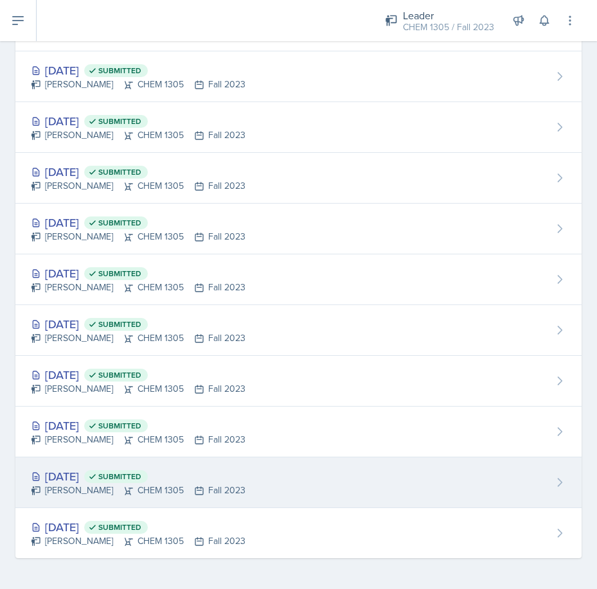
click at [93, 480] on div "Sep 12th, 2023 Submitted" at bounding box center [138, 476] width 215 height 17
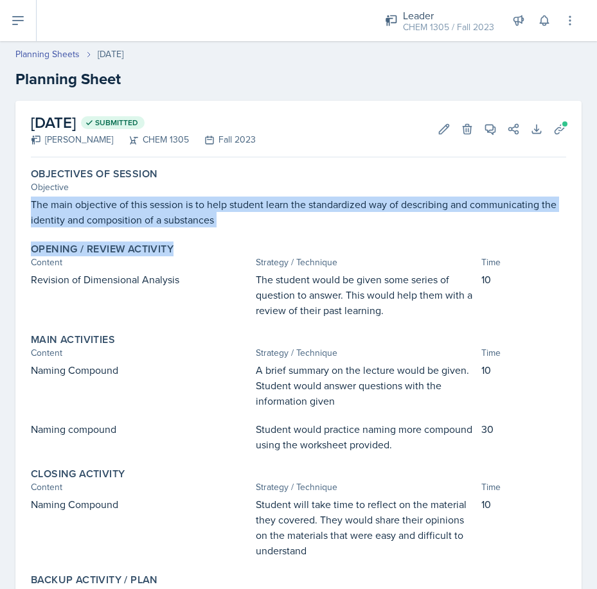
drag, startPoint x: 26, startPoint y: 199, endPoint x: 214, endPoint y: 233, distance: 191.3
click at [214, 233] on div "Objectives of Session Objective The main objective of this session is to help s…" at bounding box center [298, 416] width 535 height 507
drag, startPoint x: 31, startPoint y: 207, endPoint x: 229, endPoint y: 224, distance: 198.6
click at [229, 224] on p "The main objective of this session is to help student learn the standardized wa…" at bounding box center [298, 212] width 535 height 31
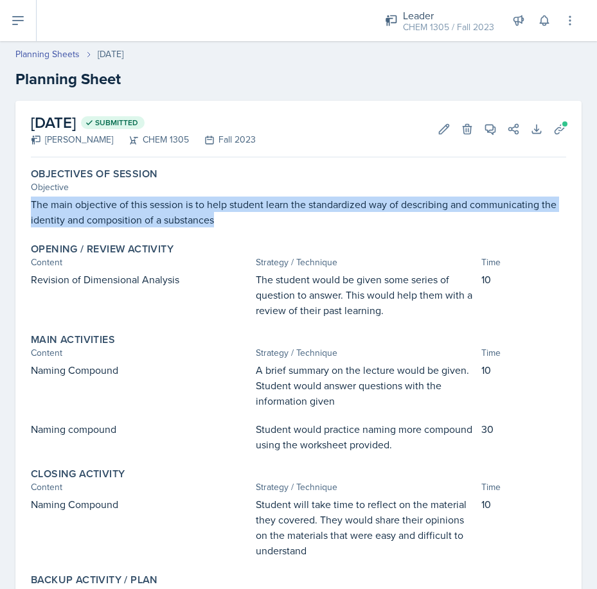
copy p "The main objective of this session is to help student learn the standardized wa…"
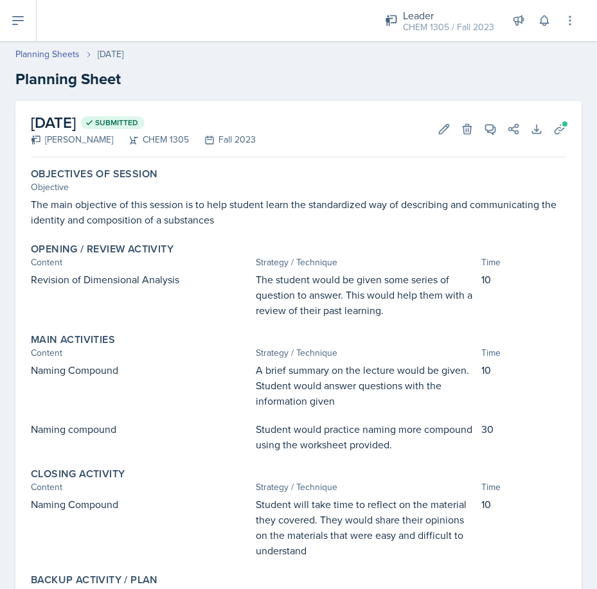
drag, startPoint x: 227, startPoint y: 291, endPoint x: 278, endPoint y: 295, distance: 50.9
click at [227, 292] on div "Revision of Dimensional Analysis" at bounding box center [141, 295] width 220 height 46
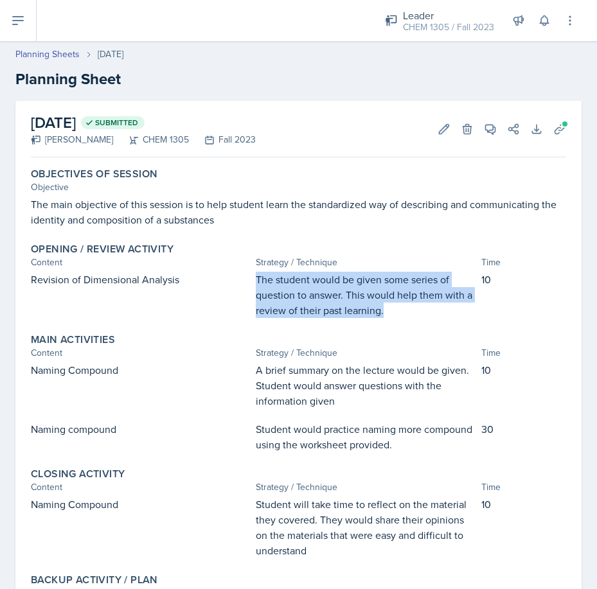
drag, startPoint x: 249, startPoint y: 279, endPoint x: 379, endPoint y: 315, distance: 134.7
click at [379, 315] on div "Revision of Dimensional Analysis The student would be given some series of ques…" at bounding box center [298, 295] width 535 height 46
copy p "The student would be given some series of question to answer. This would help t…"
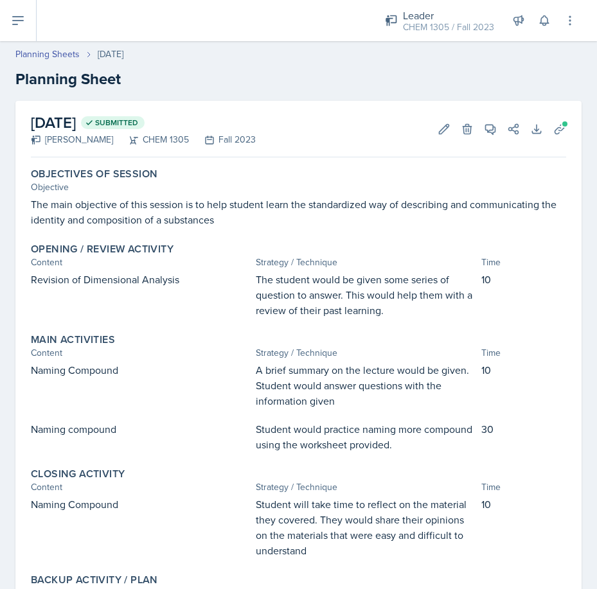
drag, startPoint x: 261, startPoint y: 375, endPoint x: 247, endPoint y: 375, distance: 14.1
click at [261, 375] on p "A brief summary on the lecture would be given. Student would answer questions w…" at bounding box center [366, 385] width 220 height 46
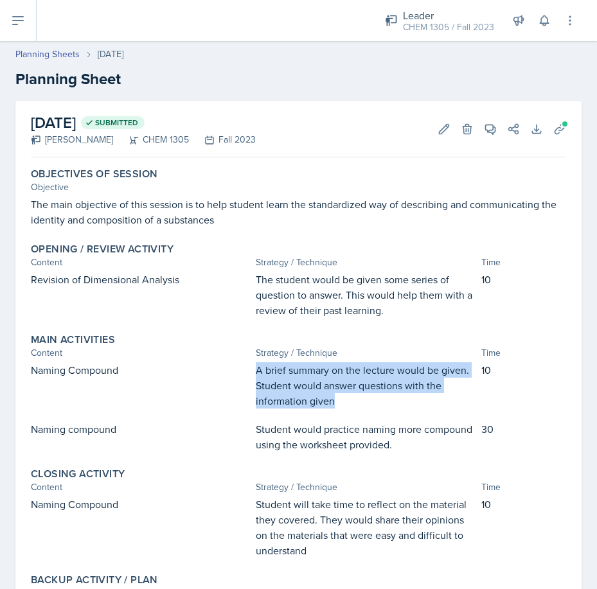
drag, startPoint x: 254, startPoint y: 364, endPoint x: 336, endPoint y: 408, distance: 93.4
click at [336, 408] on p "A brief summary on the lecture would be given. Student would answer questions w…" at bounding box center [366, 385] width 220 height 46
copy p "A brief summary on the lecture would be given. Student would answer questions w…"
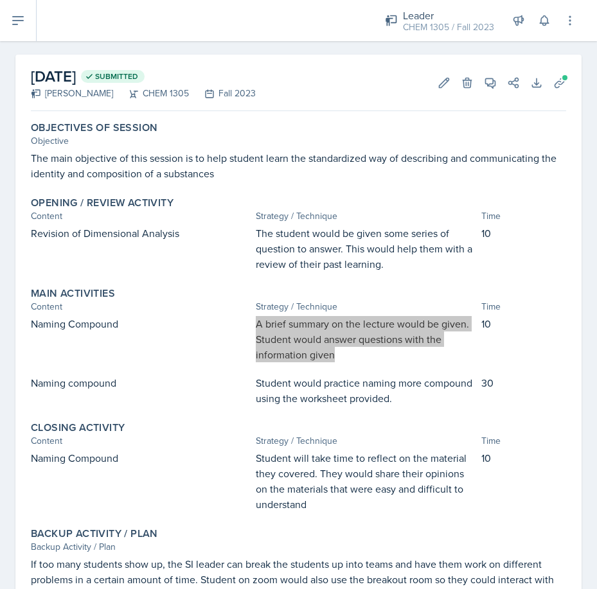
scroll to position [111, 0]
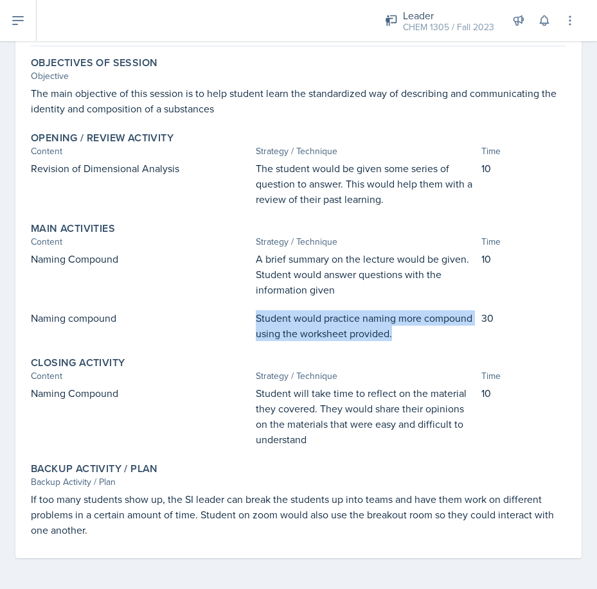
drag, startPoint x: 250, startPoint y: 315, endPoint x: 445, endPoint y: 344, distance: 197.4
click at [445, 344] on div "Main Activities Content Strategy / Technique Time Naming Compound A brief summa…" at bounding box center [298, 281] width 545 height 129
copy p "Student would practice naming more compound using the worksheet provided."
drag, startPoint x: 268, startPoint y: 400, endPoint x: 353, endPoint y: 446, distance: 97.2
click at [353, 446] on div "Naming Compound Student will take time to reflect on the material they covered.…" at bounding box center [298, 416] width 535 height 62
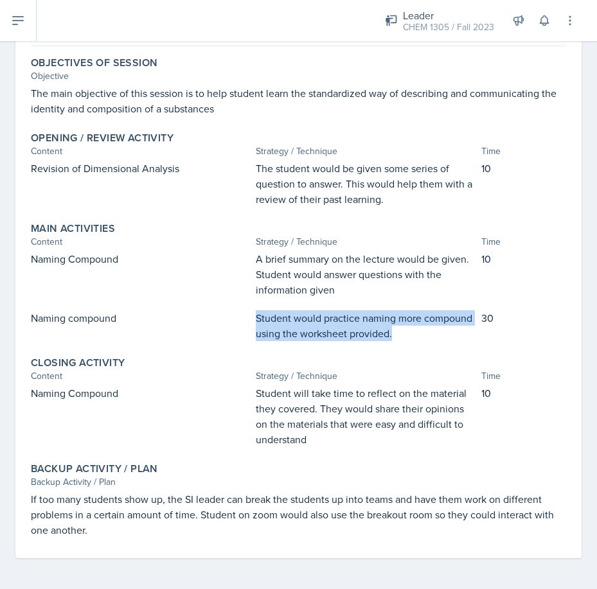
click at [256, 396] on p "Student will take time to reflect on the material they covered. They would shar…" at bounding box center [366, 416] width 220 height 62
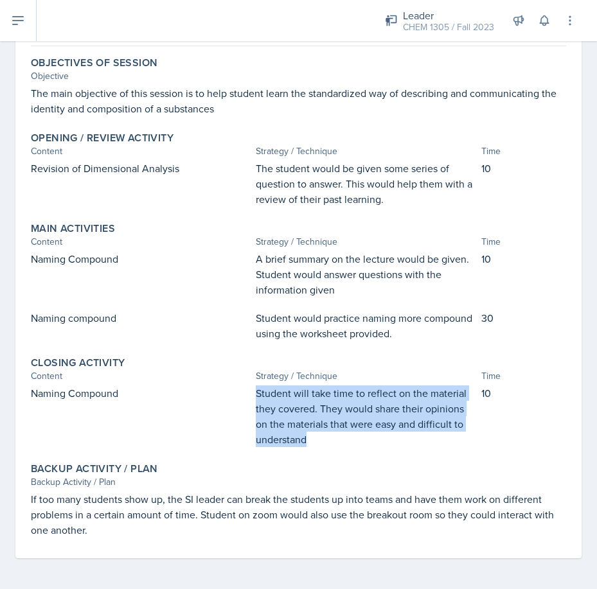
drag, startPoint x: 251, startPoint y: 393, endPoint x: 306, endPoint y: 445, distance: 75.9
click at [306, 445] on div "Naming Compound Student will take time to reflect on the material they covered.…" at bounding box center [298, 416] width 535 height 62
copy p "Student will take time to reflect on the material they covered. They would shar…"
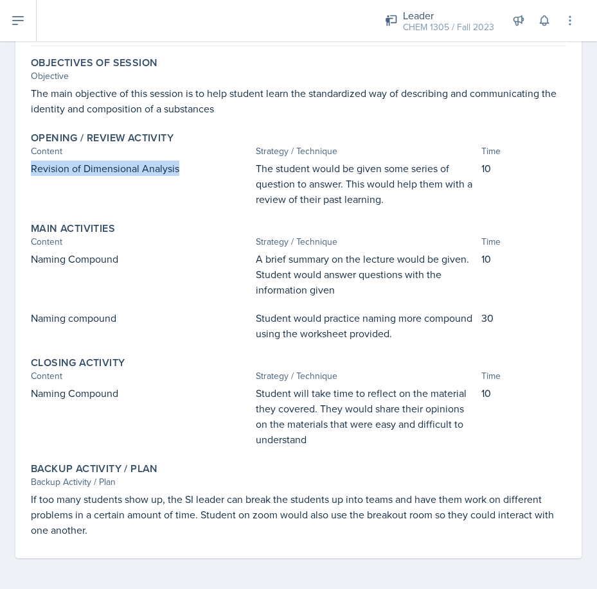
drag, startPoint x: 194, startPoint y: 165, endPoint x: -79, endPoint y: 181, distance: 273.5
click at [0, 181] on html "SI Documents Leader Dashboard Calendar Profile Documents Planning Sheets Observ…" at bounding box center [298, 294] width 597 height 589
copy p "Revision of Dimensional Analysis"
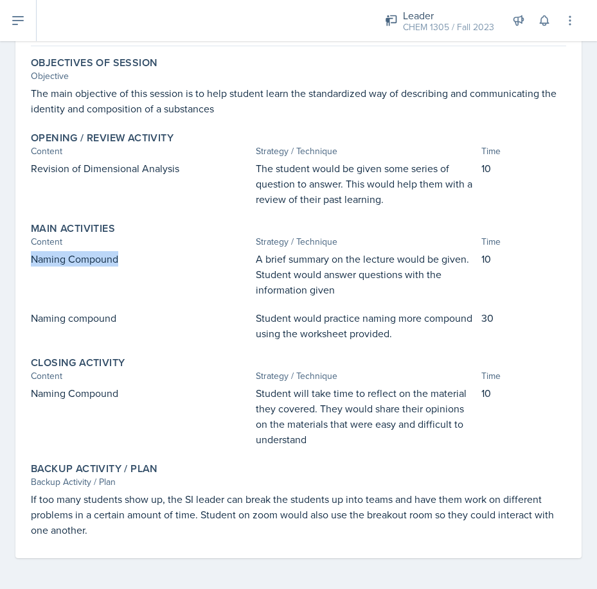
drag, startPoint x: 133, startPoint y: 252, endPoint x: -17, endPoint y: 274, distance: 151.3
click at [0, 274] on html "SI Documents Leader Dashboard Calendar Profile Documents Planning Sheets Observ…" at bounding box center [298, 294] width 597 height 589
copy p "Naming Compound"
drag, startPoint x: 120, startPoint y: 316, endPoint x: 20, endPoint y: 321, distance: 100.3
click at [20, 321] on div "September 12th, 2023 Submitted Dorothy Arogunjo CHEM 1305 Fall 2023 Edit Delete…" at bounding box center [298, 274] width 566 height 569
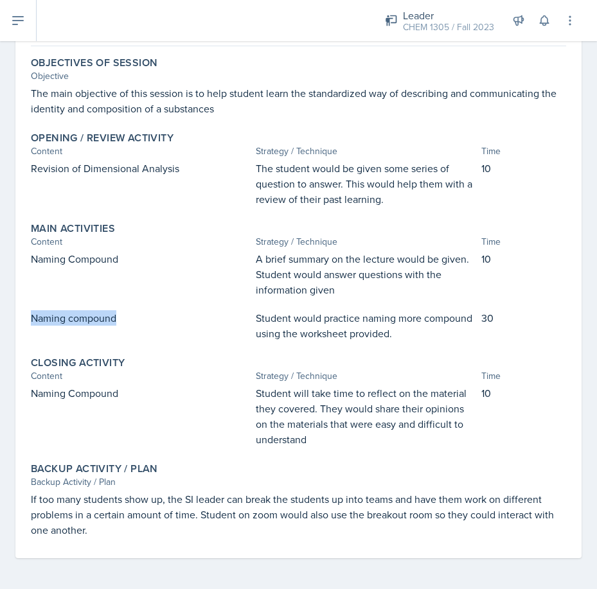
copy p "Naming compound"
drag, startPoint x: 87, startPoint y: 398, endPoint x: 17, endPoint y: 398, distance: 70.0
click at [17, 398] on div "September 12th, 2023 Submitted Dorothy Arogunjo CHEM 1305 Fall 2023 Edit Delete…" at bounding box center [298, 274] width 566 height 569
copy p "Naming Compound"
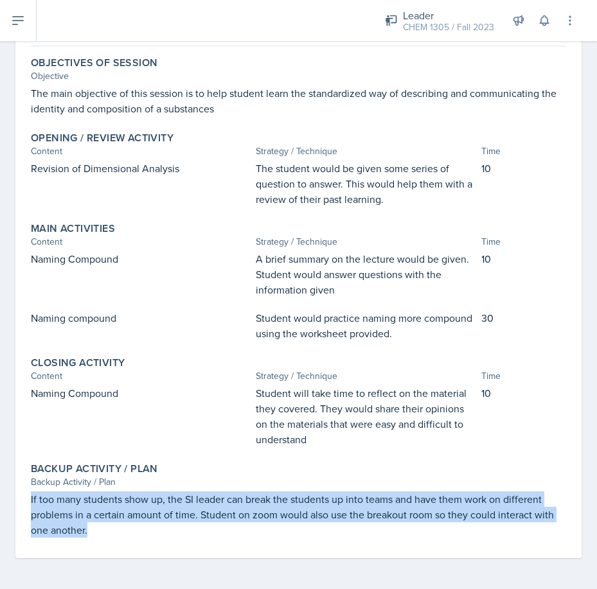
drag, startPoint x: 92, startPoint y: 530, endPoint x: 26, endPoint y: 501, distance: 72.2
click at [26, 501] on div "Backup Activity / Plan Backup Activity / Plan If too many students show up, the…" at bounding box center [298, 499] width 545 height 85
copy p "If too many students show up, the SI leader can break the students up into team…"
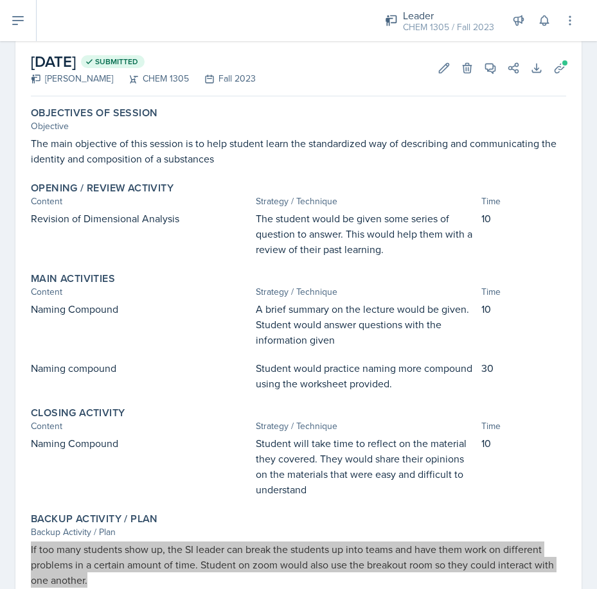
scroll to position [0, 0]
